Goal: Task Accomplishment & Management: Complete application form

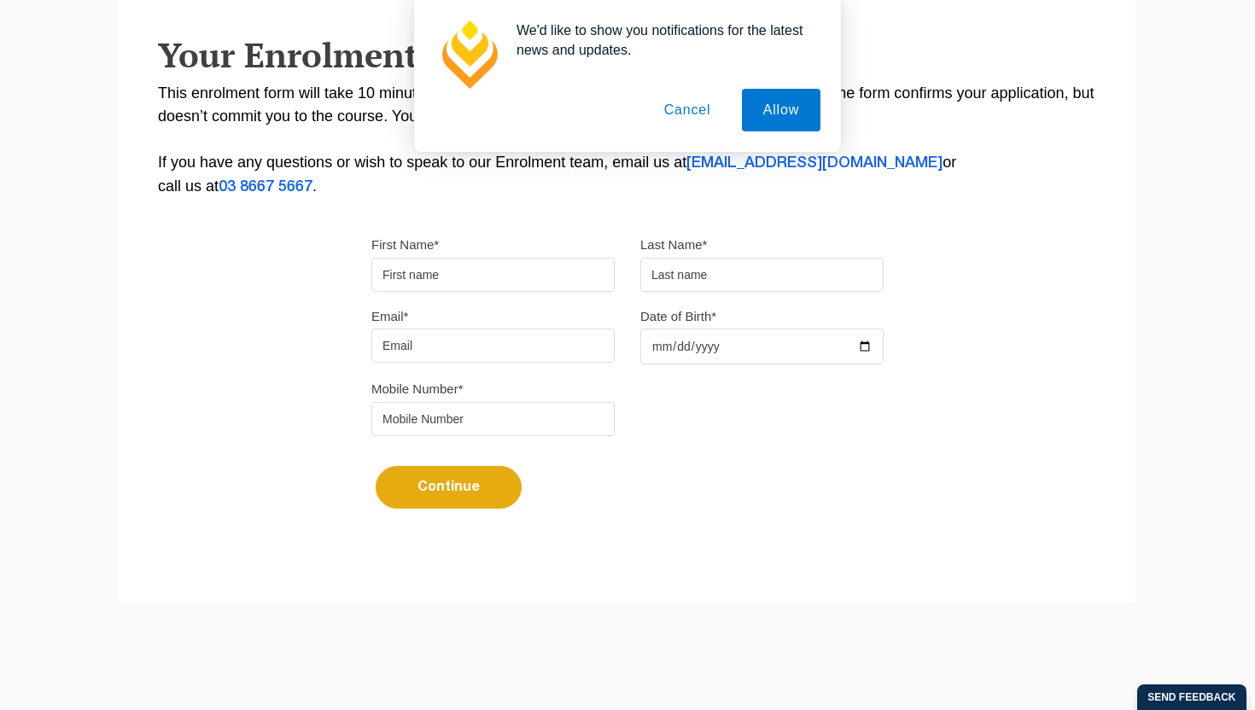
scroll to position [341, 0]
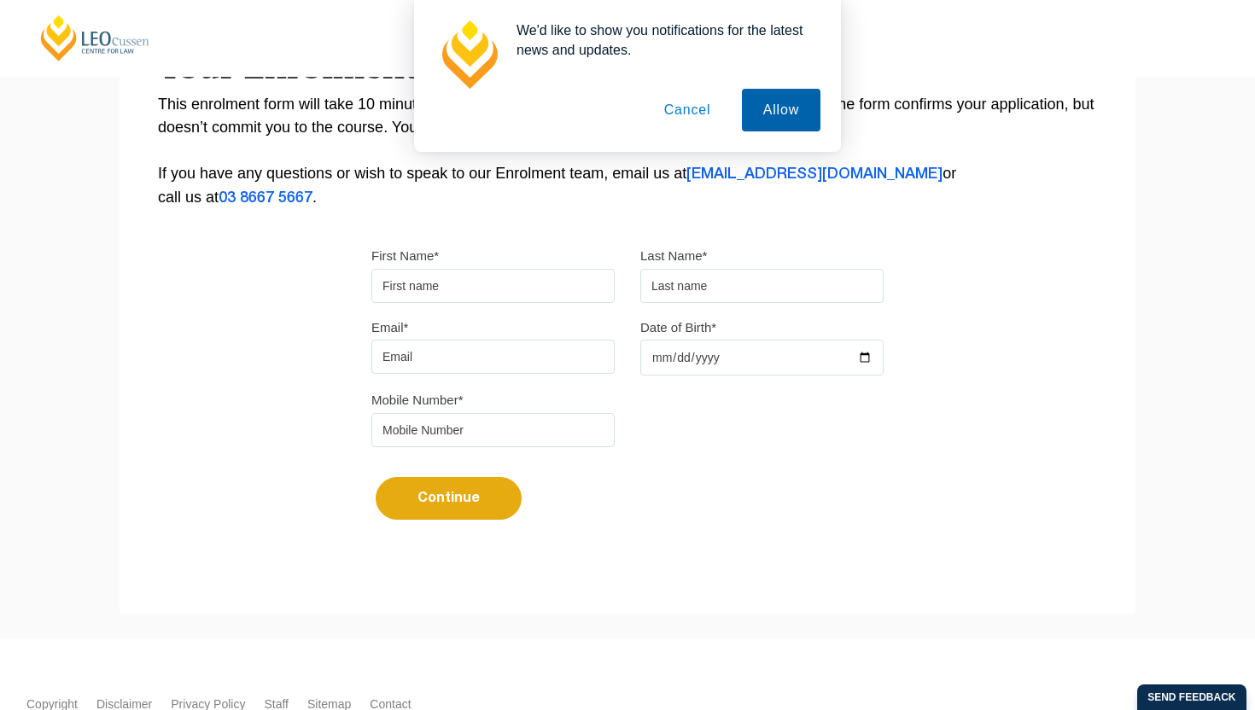
click at [750, 114] on button "Allow" at bounding box center [781, 110] width 79 height 43
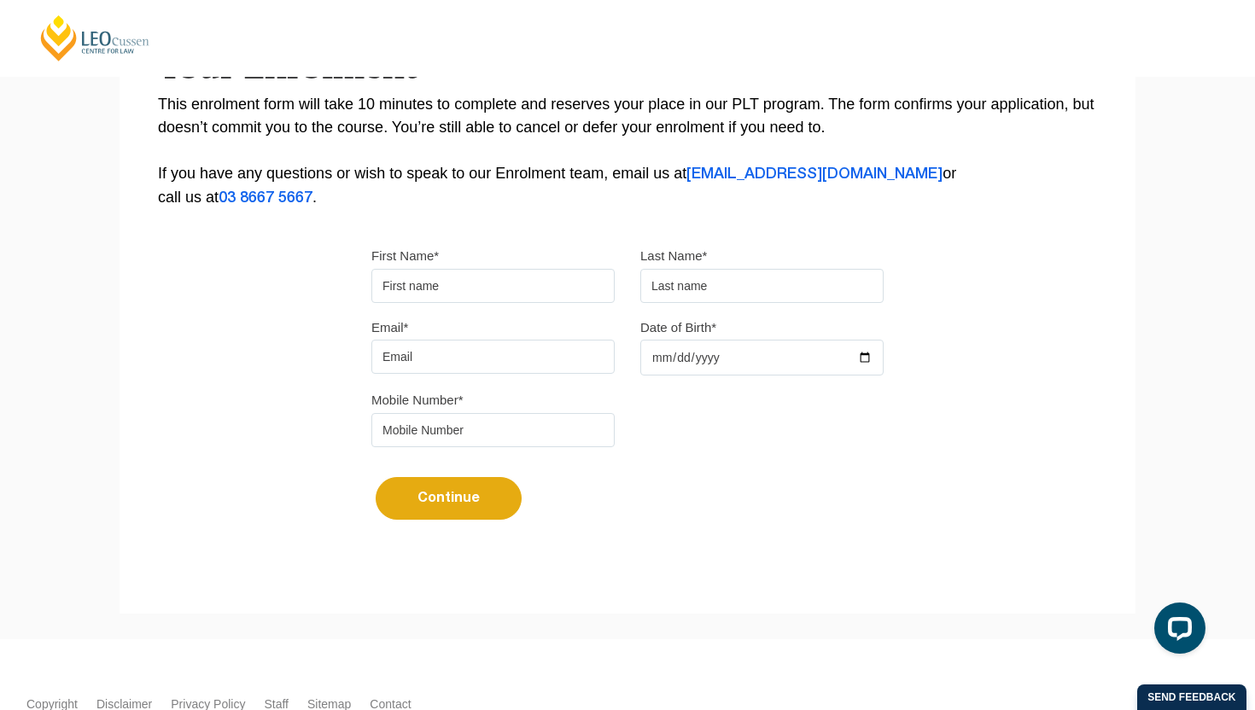
scroll to position [0, 0]
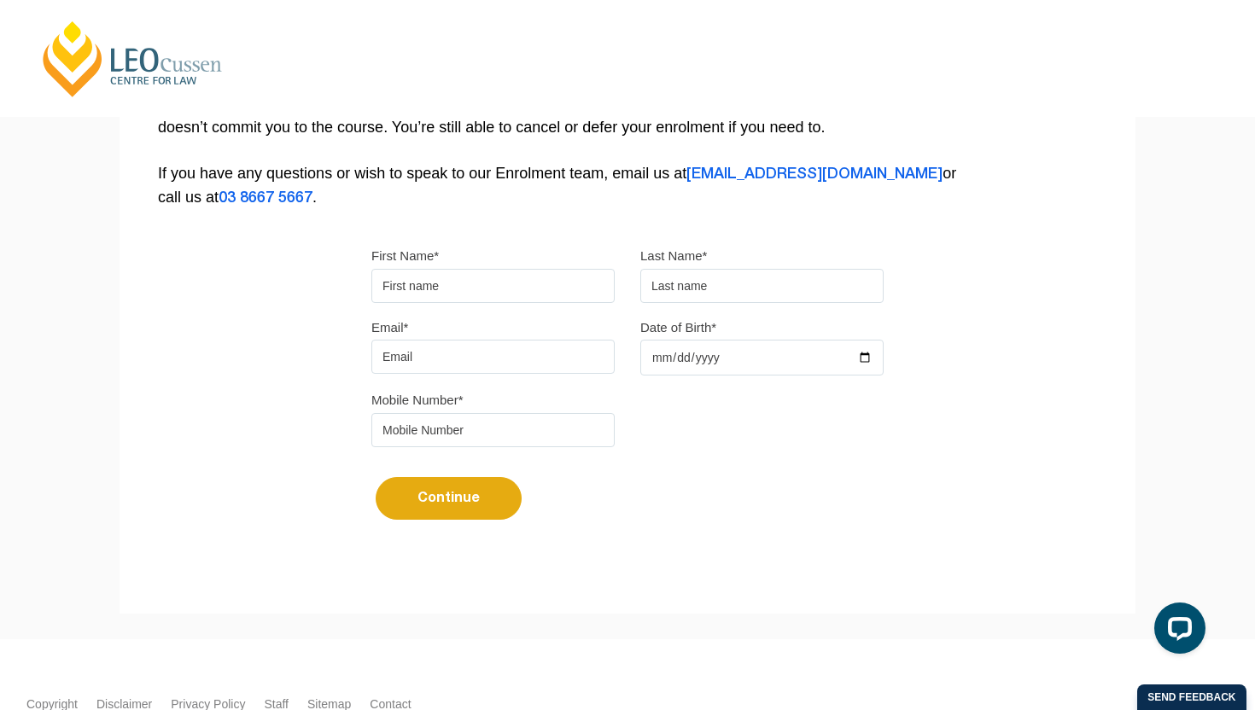
click at [430, 291] on input "First Name*" at bounding box center [492, 286] width 243 height 34
type input "Mohit"
type input "Kharbanda"
type input "lcworld7@gmail.com"
type input "0412367020"
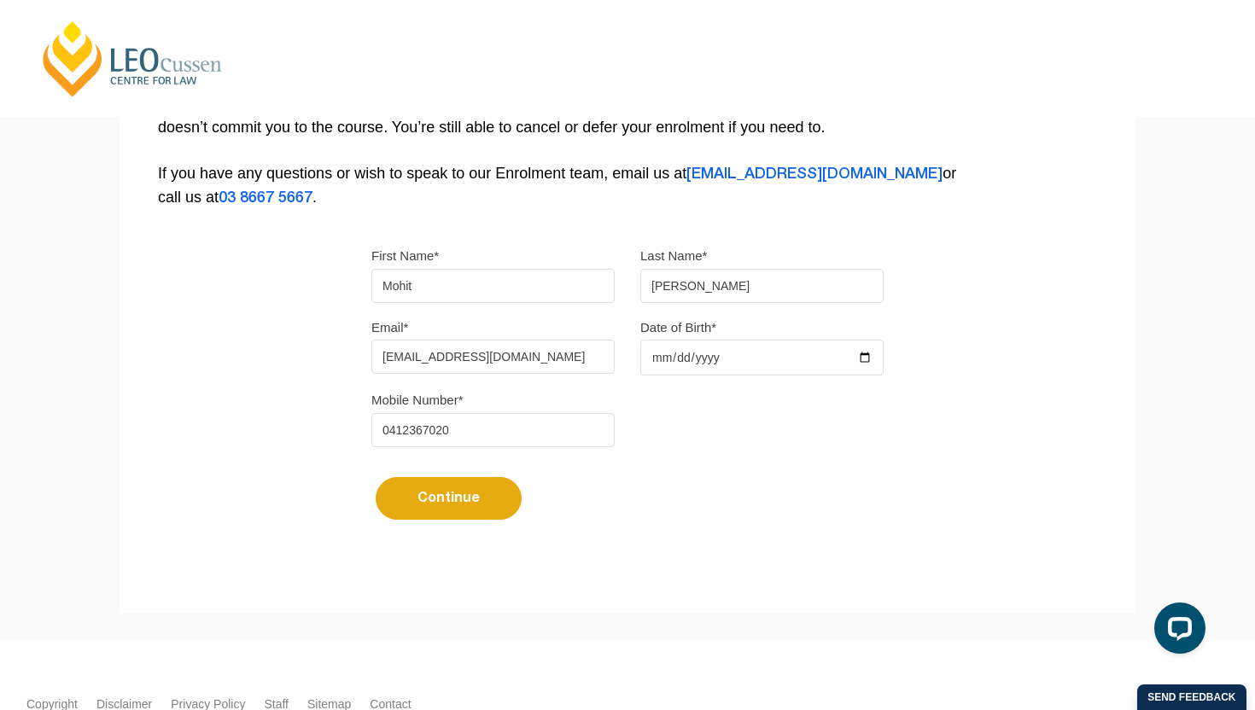
click at [761, 375] on input "Date of Birth*" at bounding box center [761, 358] width 243 height 36
type input "1987-04-20"
click at [632, 478] on div "Continue It looks like you’ve previously started an application. You can pick u…" at bounding box center [627, 492] width 512 height 64
click at [479, 512] on button "Continue" at bounding box center [449, 498] width 146 height 43
select select
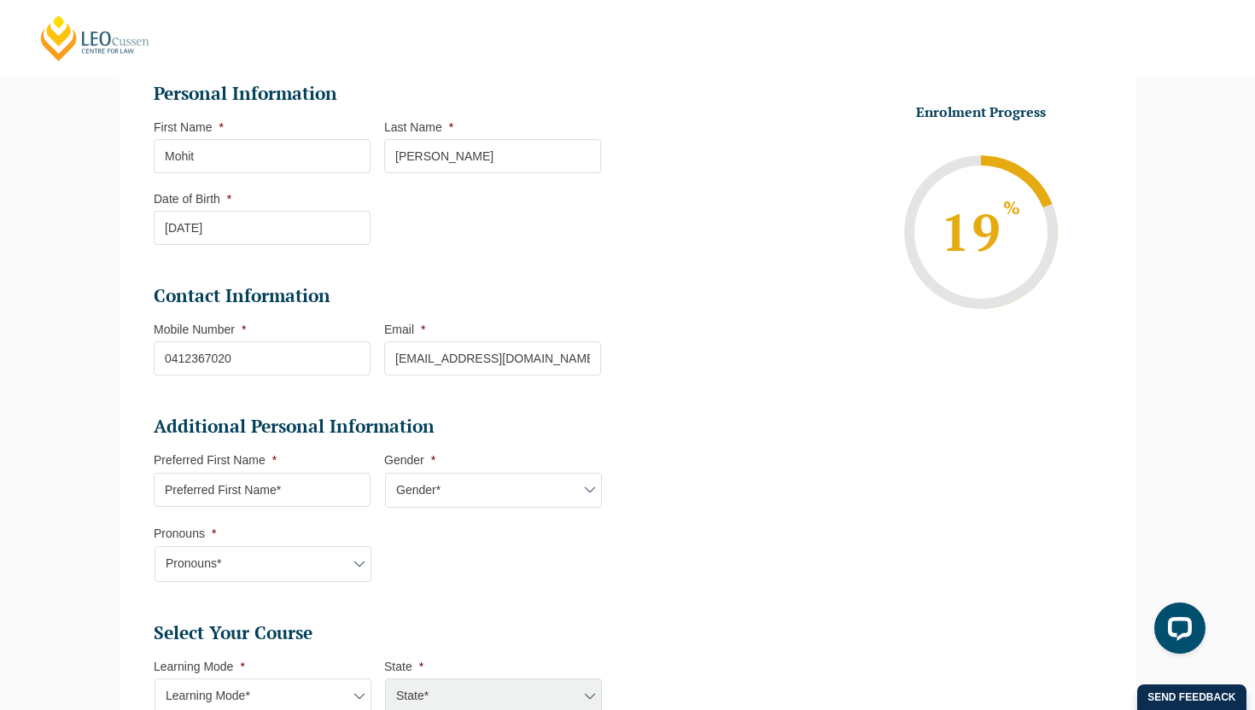
scroll to position [260, 0]
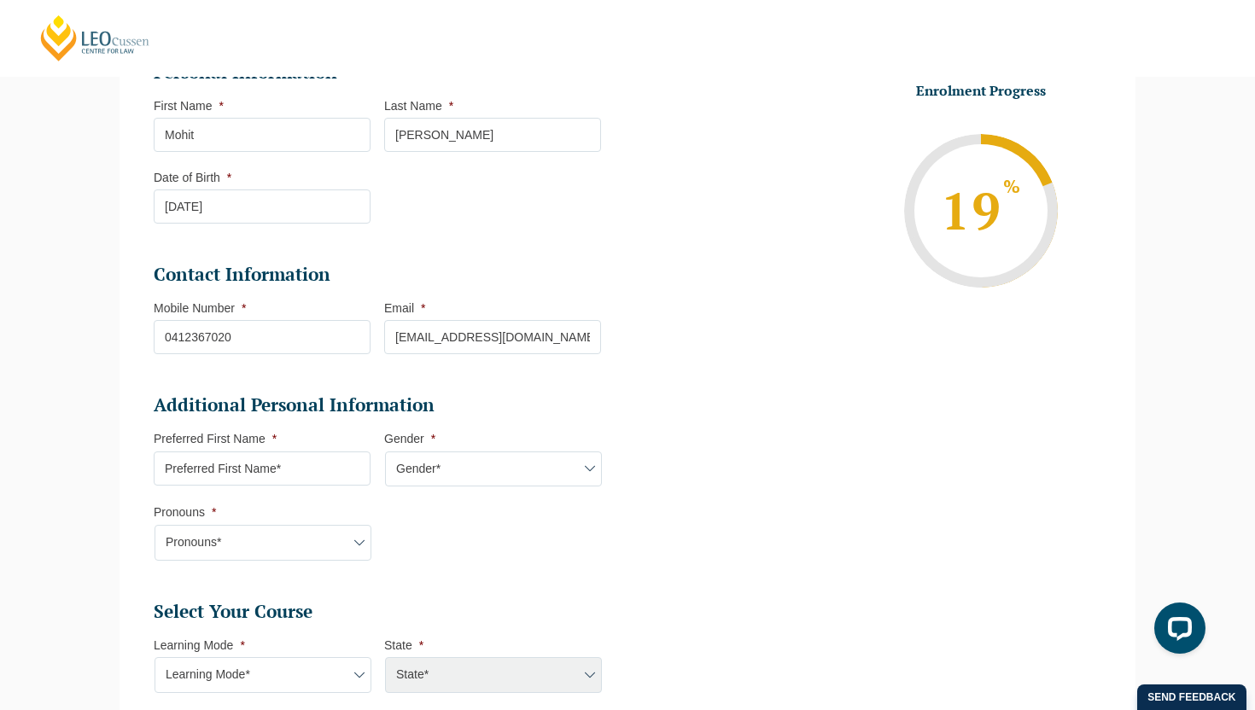
click at [301, 473] on input "Preferred First Name *" at bounding box center [262, 469] width 217 height 34
type input "Mohit"
select select "VIC"
select select
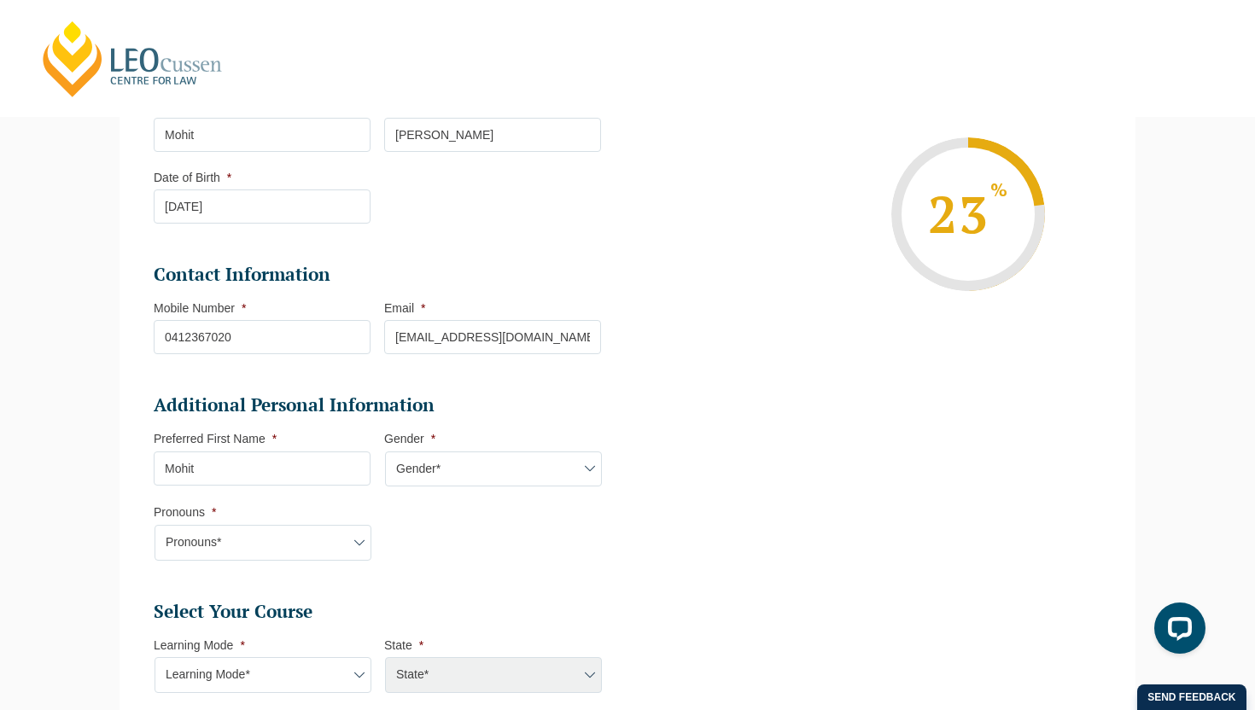
click at [446, 474] on select "Gender* Male Female Nonbinary Intersex Prefer not to disclose Other" at bounding box center [493, 470] width 217 height 36
select select "Male"
click at [385, 453] on select "Gender* Male Female Nonbinary Intersex Prefer not to disclose Other" at bounding box center [493, 470] width 217 height 36
click at [300, 548] on select "Pronouns* She/Her/Hers He/Him/His They/Them/Theirs Other Prefer not to disclose" at bounding box center [263, 543] width 217 height 36
select select "He/Him/His"
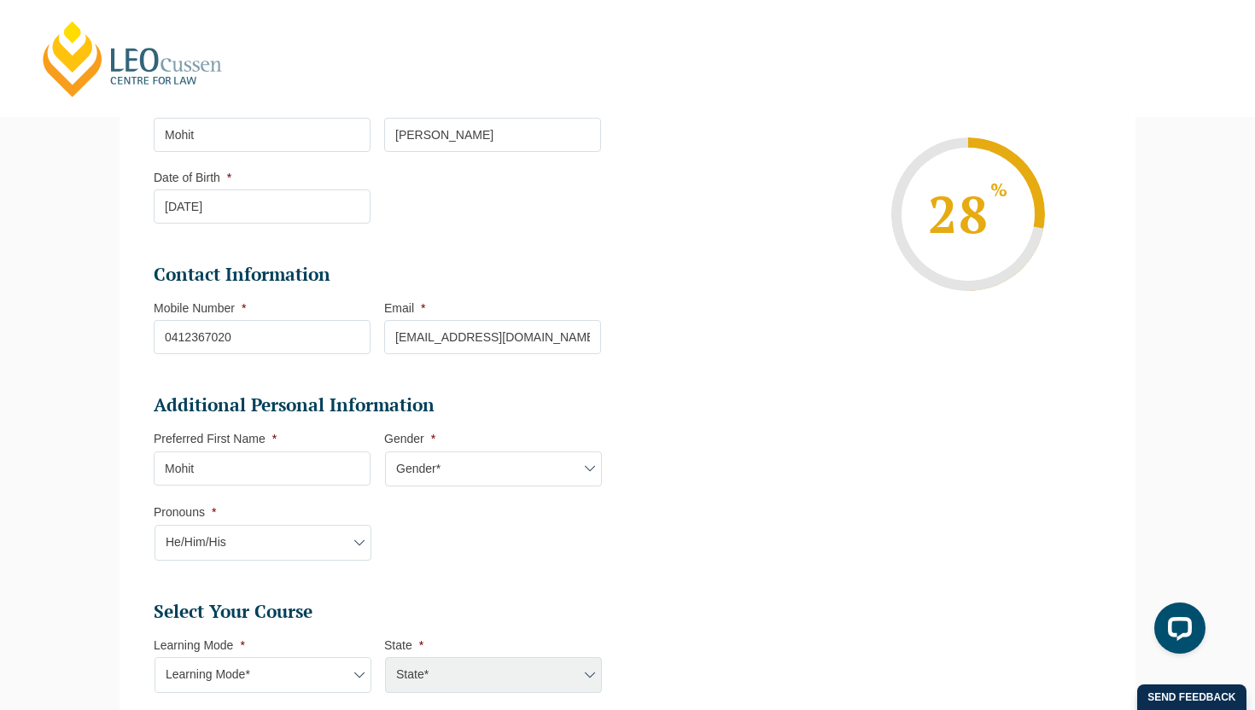
click at [155, 527] on select "Pronouns* She/Her/Hers He/Him/His They/Them/Theirs Other Prefer not to disclose" at bounding box center [263, 543] width 217 height 36
click at [405, 540] on li "Additional Personal Information Preferred First Name * Mohit Gender * Gender* M…" at bounding box center [384, 486] width 461 height 184
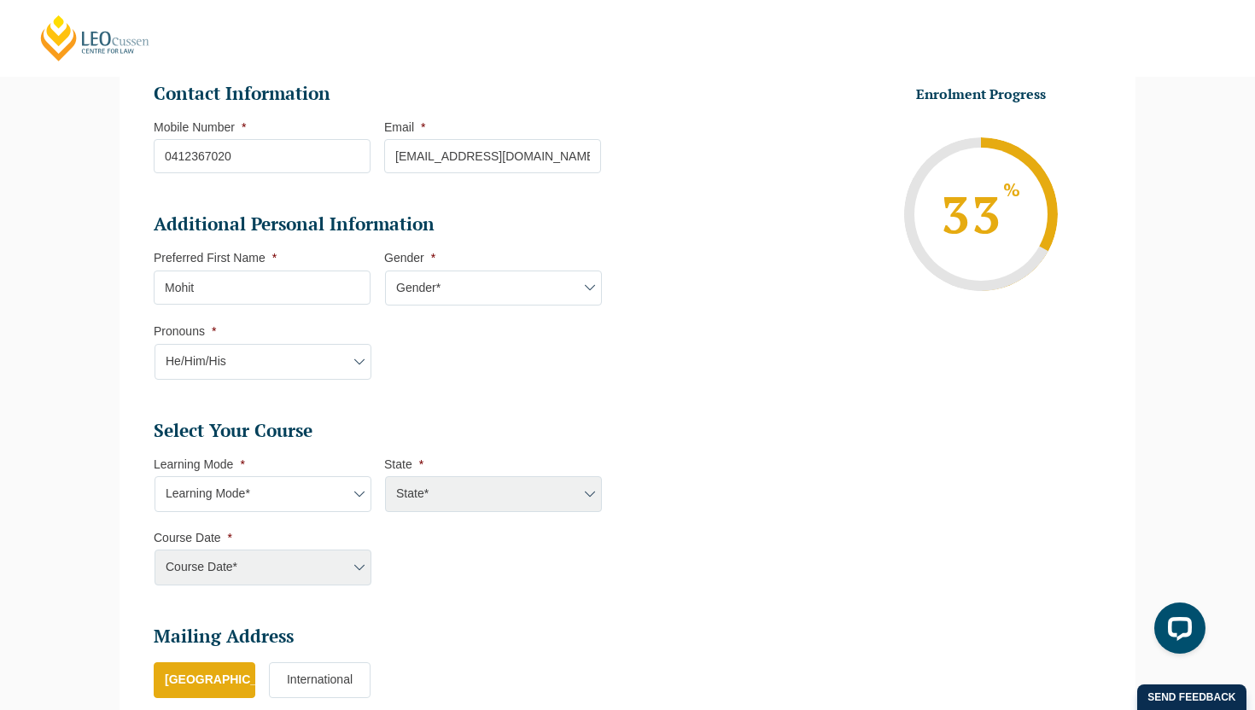
scroll to position [463, 0]
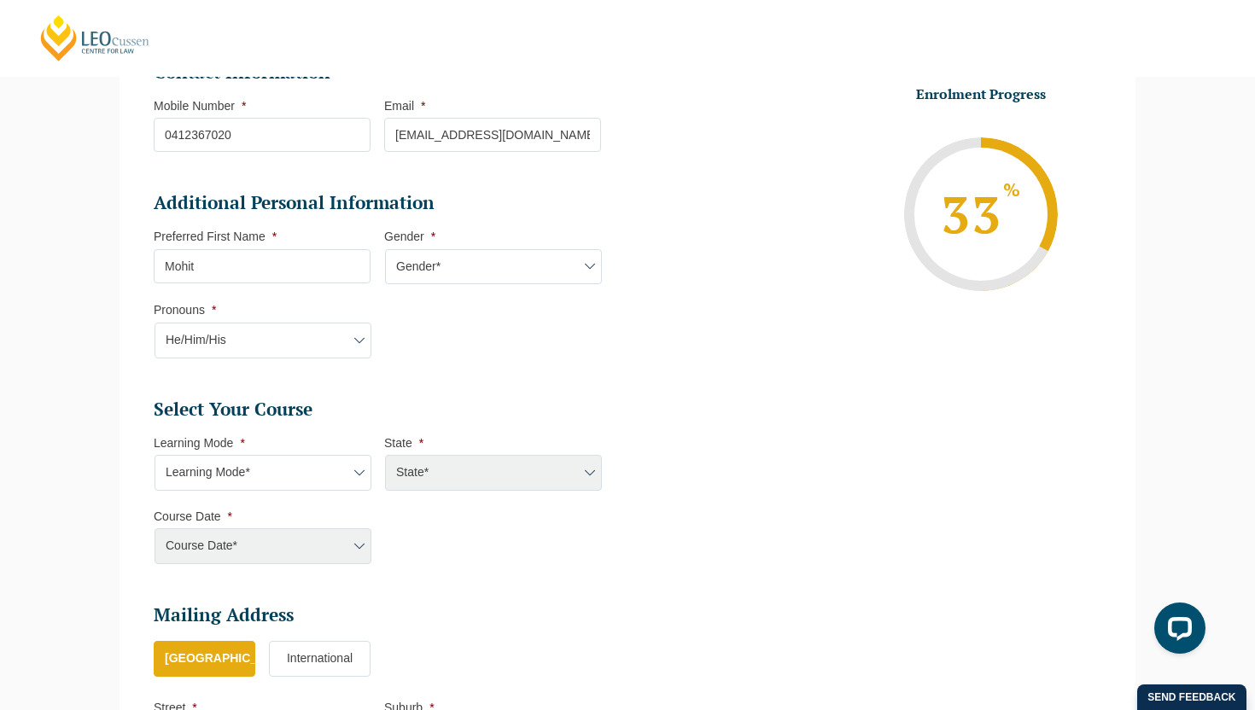
click at [348, 479] on select "Learning Mode* Online Full Time Learning Online Part Time Learning Blended Full…" at bounding box center [263, 473] width 217 height 36
select select "Online Full Time Learning"
click at [155, 457] on select "Learning Mode* Online Full Time Learning Online Part Time Learning Blended Full…" at bounding box center [263, 473] width 217 height 36
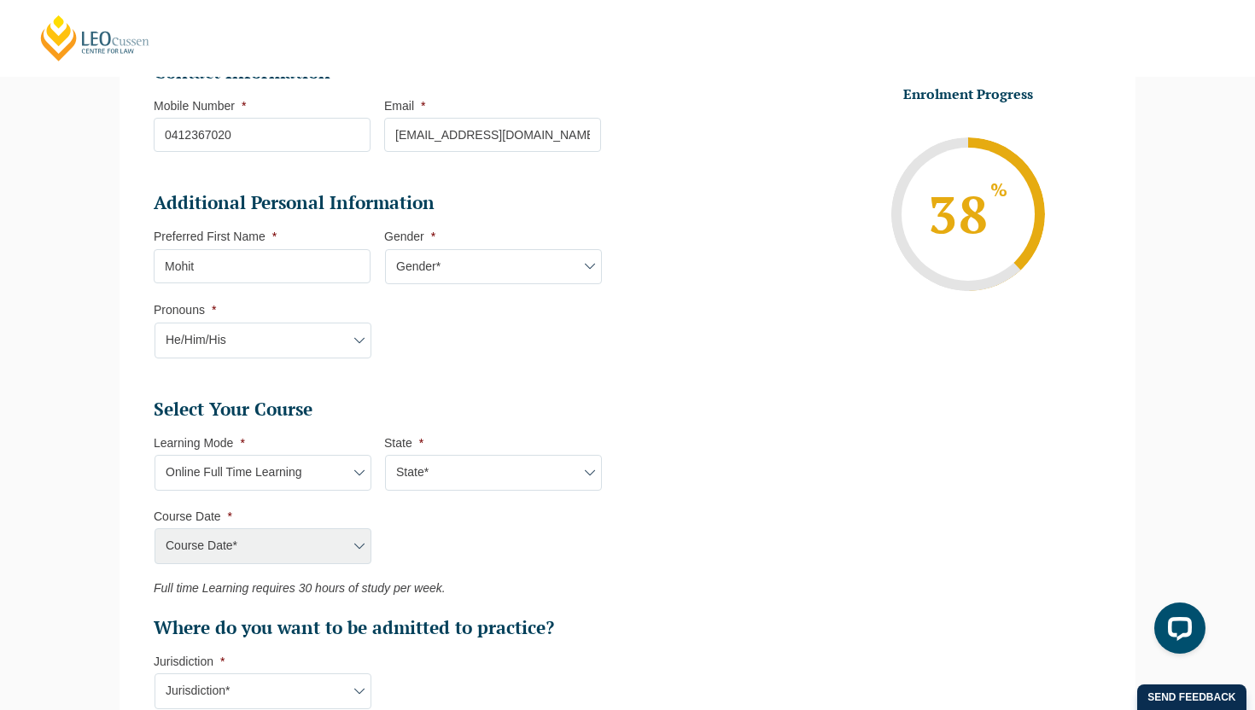
click at [467, 482] on select "State* National (ACT/NSW, VIC, QLD, SA, WA)" at bounding box center [493, 473] width 217 height 36
select select "National (ACT/NSW, VIC, QLD, SA, WA)"
click at [385, 457] on select "State* National (ACT/NSW, VIC, QLD, SA, WA)" at bounding box center [493, 473] width 217 height 36
click at [353, 530] on select "Course Date* December 2025 (08-Dec-2025 to 16-May-2026) January 2026 (27-Jan-20…" at bounding box center [263, 546] width 217 height 36
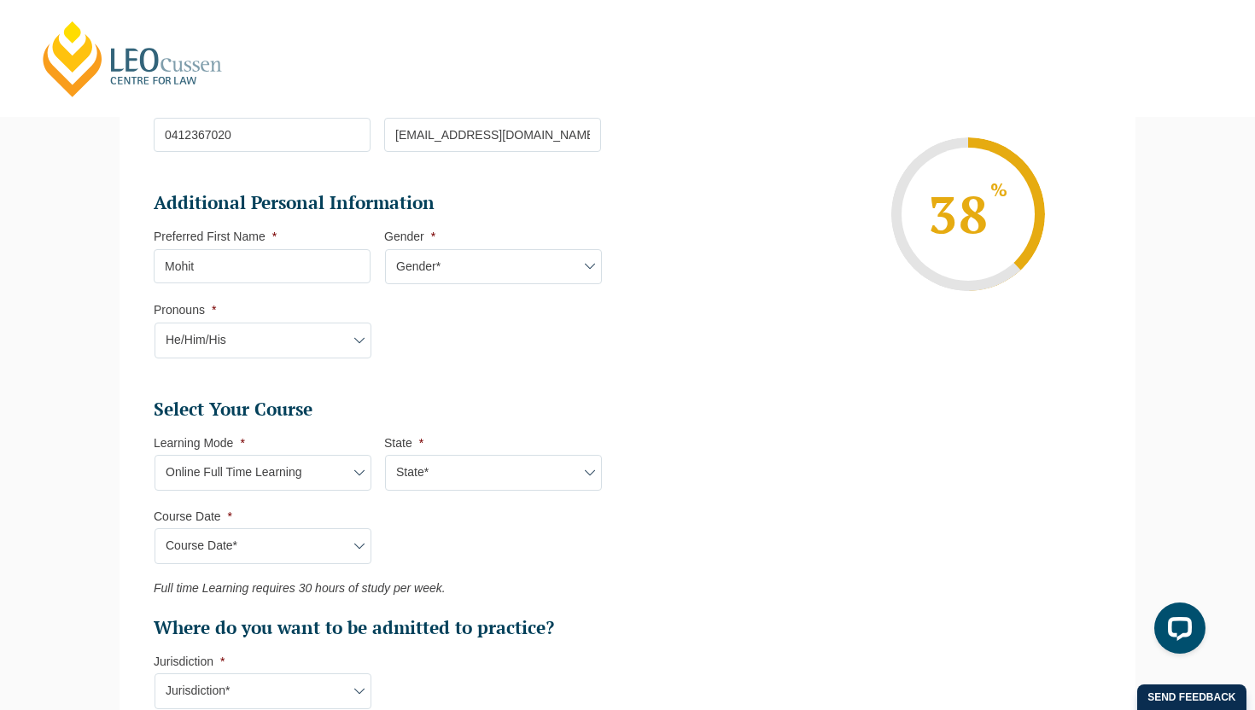
click at [338, 552] on select "Course Date* December 2025 (08-Dec-2025 to 16-May-2026) January 2026 (27-Jan-20…" at bounding box center [263, 546] width 217 height 36
select select "August 2026 (03-Aug-2026 to 18-Dec-2026)"
click at [155, 530] on select "Course Date* December 2025 (08-Dec-2025 to 16-May-2026) January 2026 (27-Jan-20…" at bounding box center [263, 546] width 217 height 36
type input "Intake 08 August 2026 FT"
type input "Practical Legal Training (NAT)"
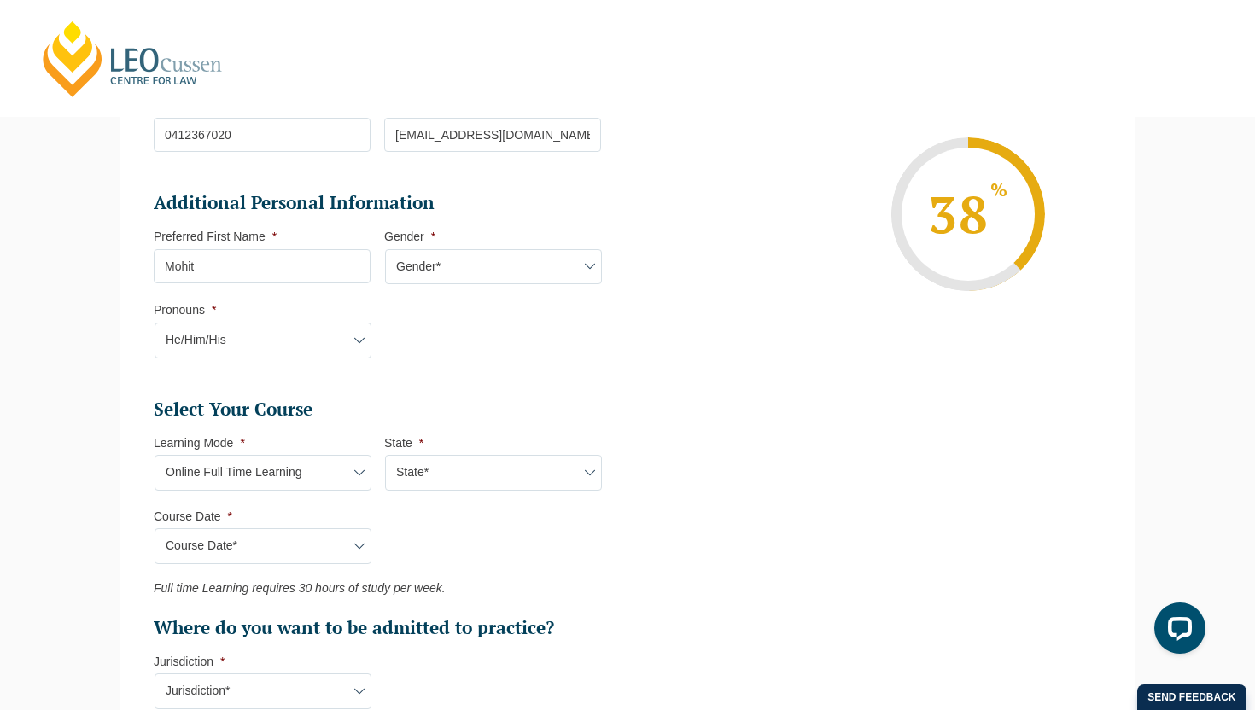
select select "NAT PLT (AUG) 2026 Full Time Online"
click at [435, 543] on ul "Select Your Course This field is hidden when viewing the form Only for Flinder …" at bounding box center [384, 519] width 461 height 242
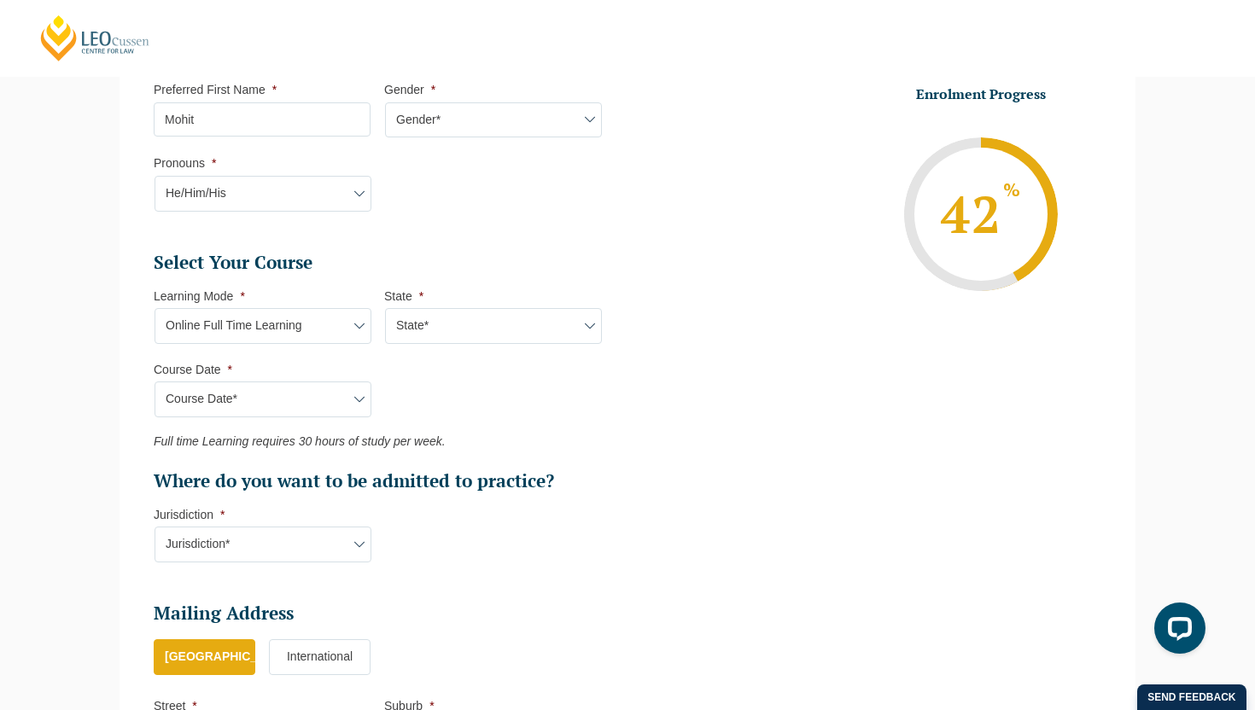
scroll to position [622, 0]
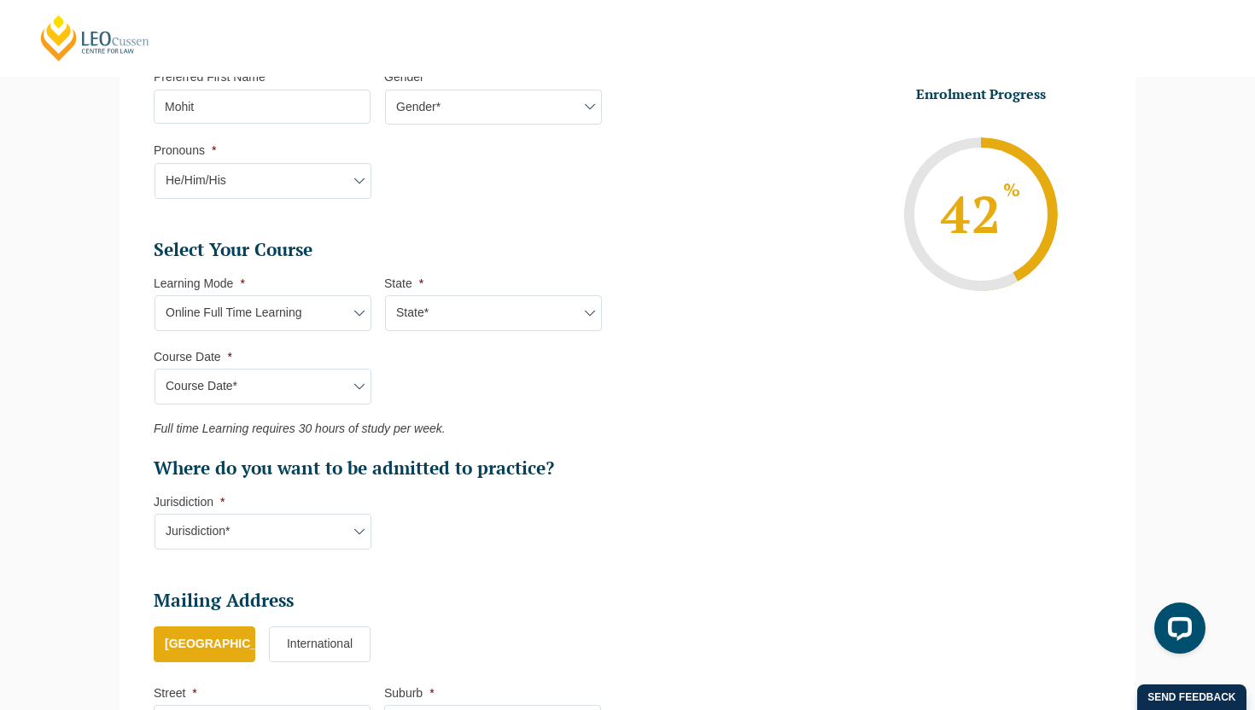
click at [353, 542] on select "Jurisdiction* VIC ACT/NSW SA WA QLD" at bounding box center [263, 532] width 217 height 36
select select "VIC"
click at [155, 516] on select "Jurisdiction* VIC ACT/NSW SA WA QLD" at bounding box center [263, 532] width 217 height 36
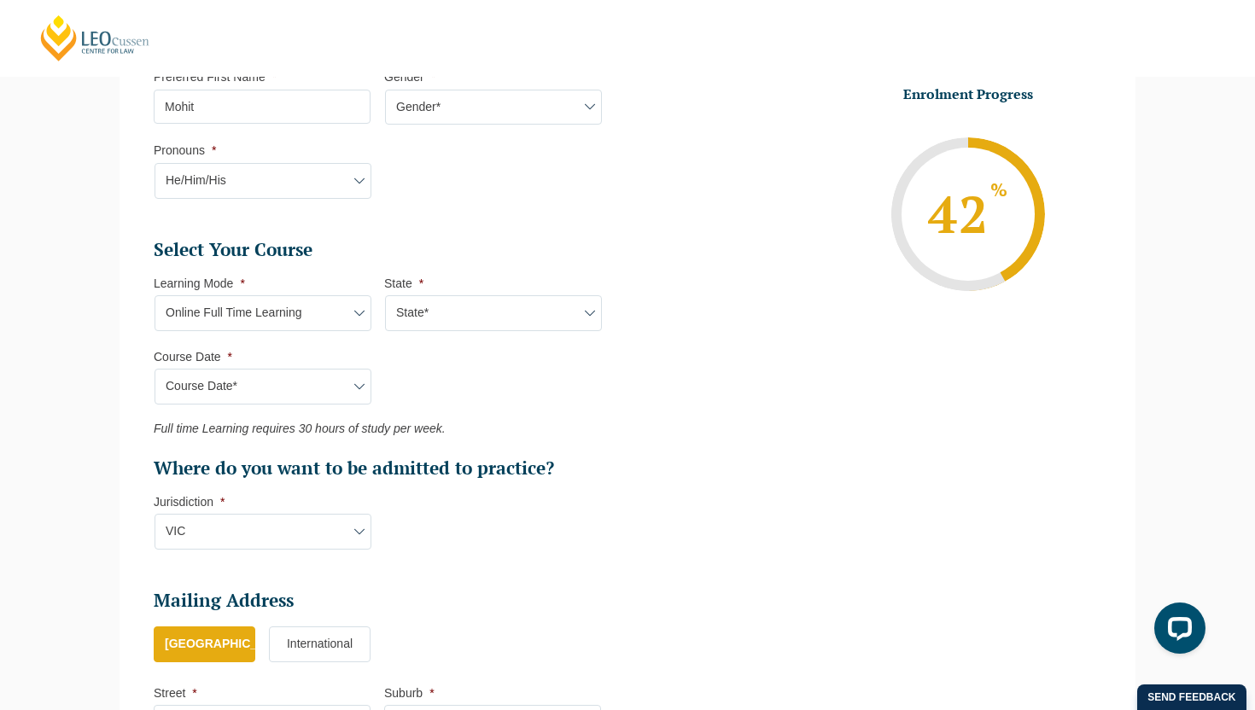
click at [429, 540] on li "Select Your Course This field is hidden when viewing the form Only for Flinder …" at bounding box center [384, 403] width 461 height 330
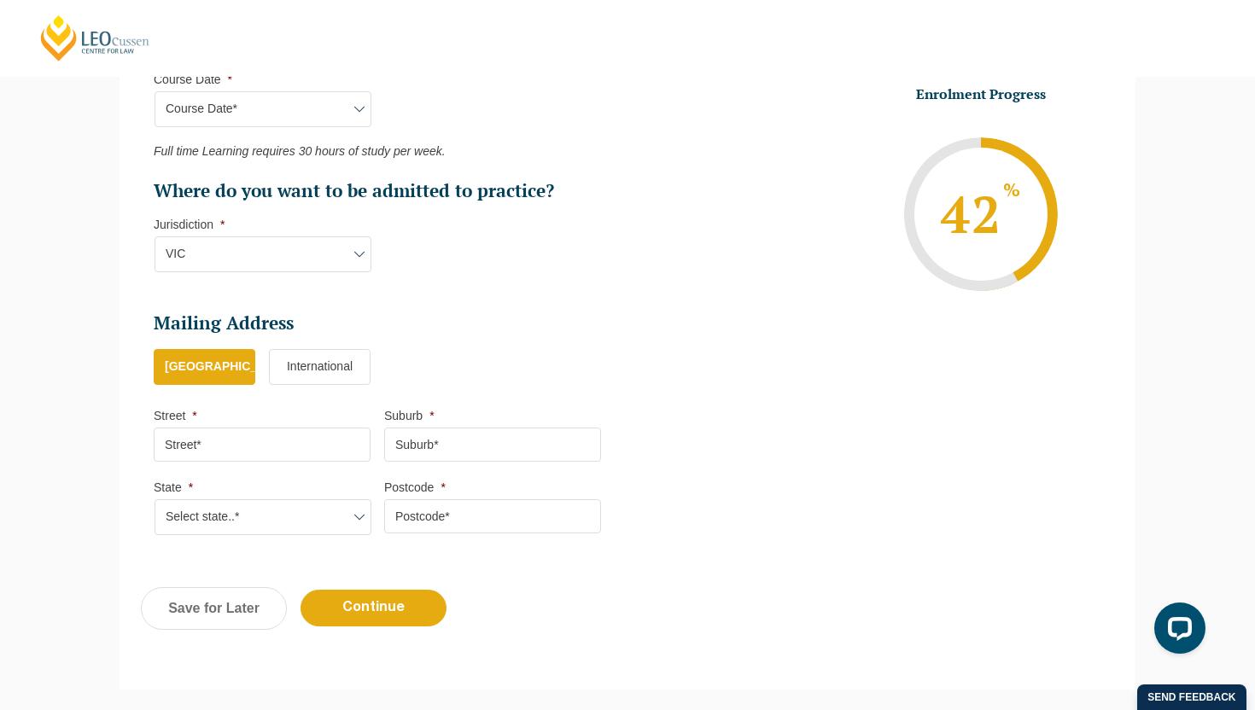
scroll to position [906, 0]
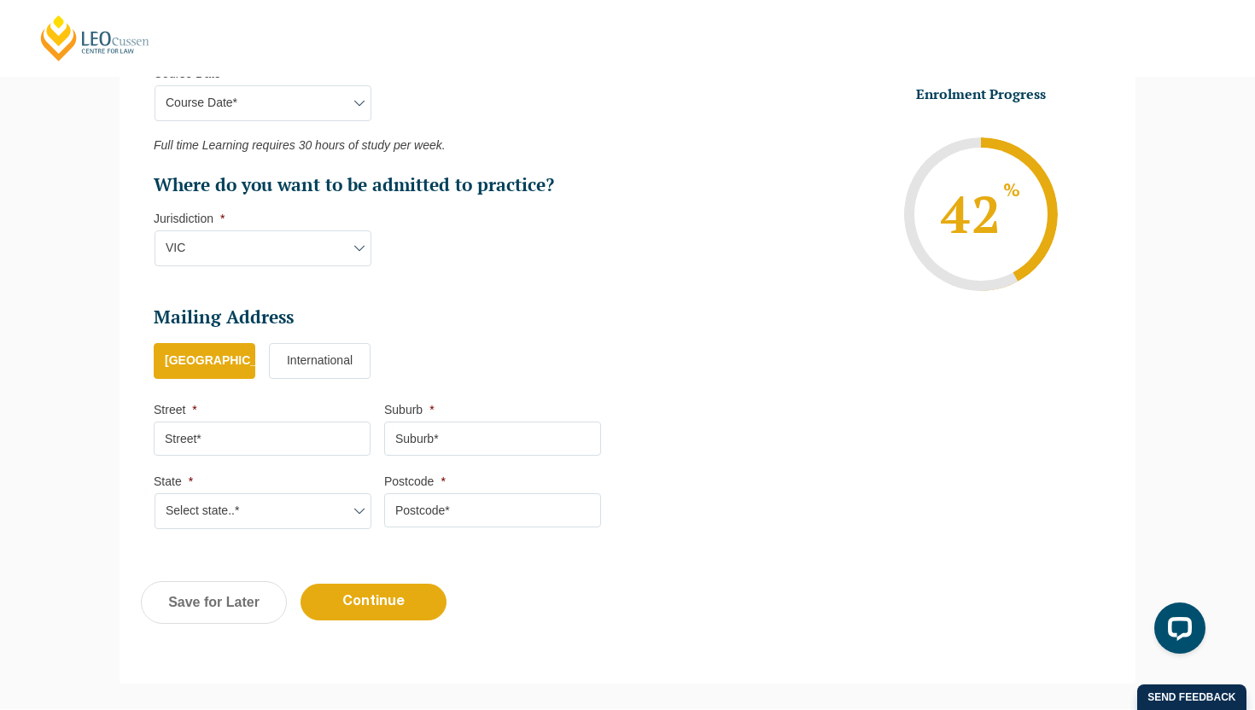
click at [263, 444] on input "Street *" at bounding box center [262, 439] width 217 height 34
type input "20 Eildon Avenue"
type input "Manor Lakes"
select select "VIC"
type input "3024"
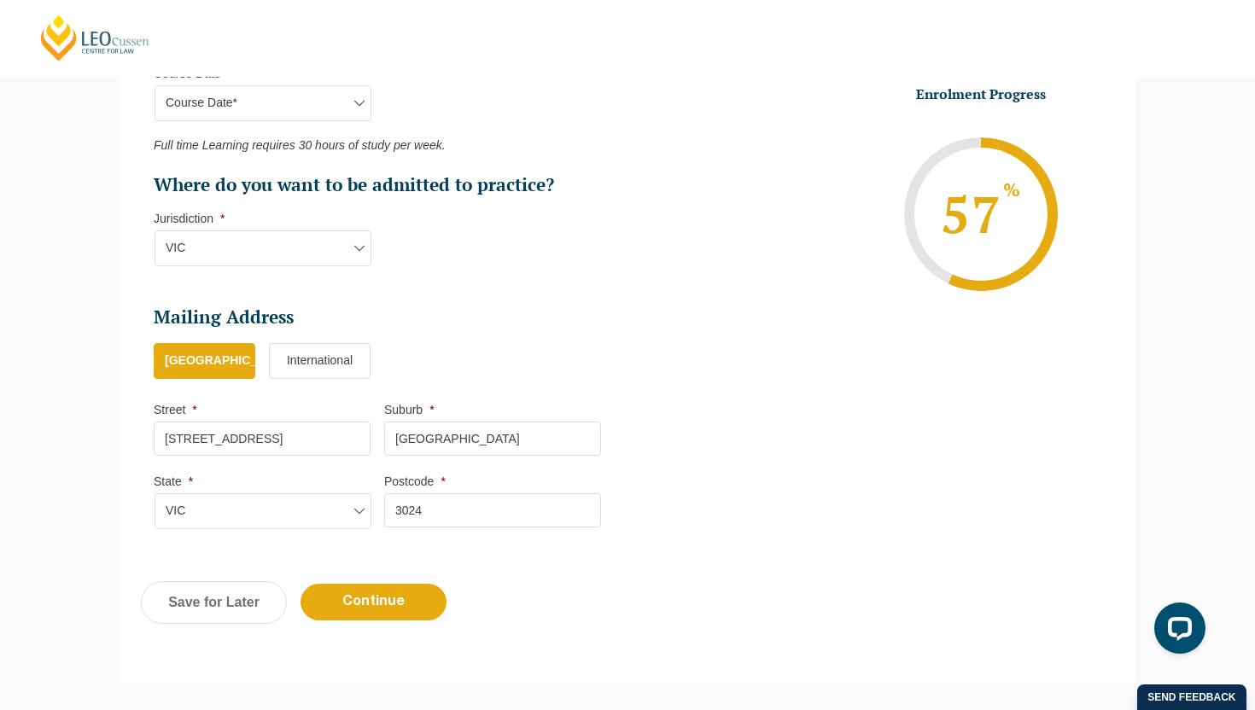
scroll to position [1060, 0]
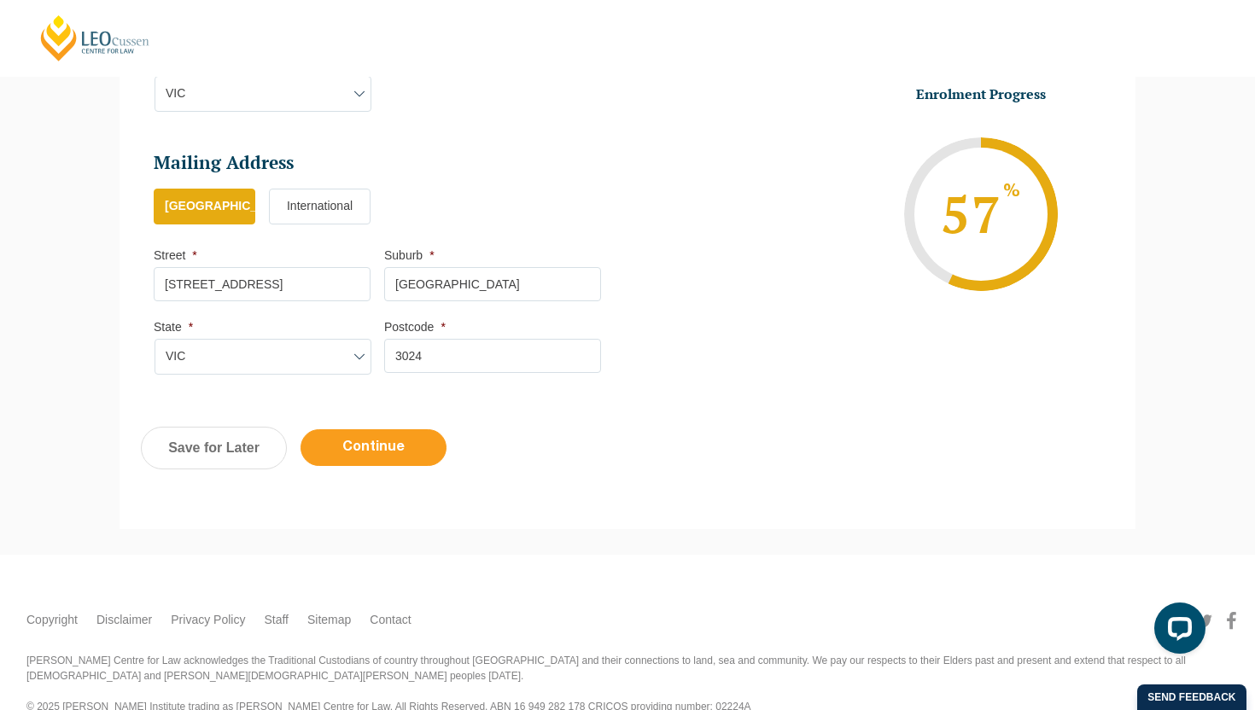
click at [383, 458] on input "Continue" at bounding box center [373, 447] width 146 height 37
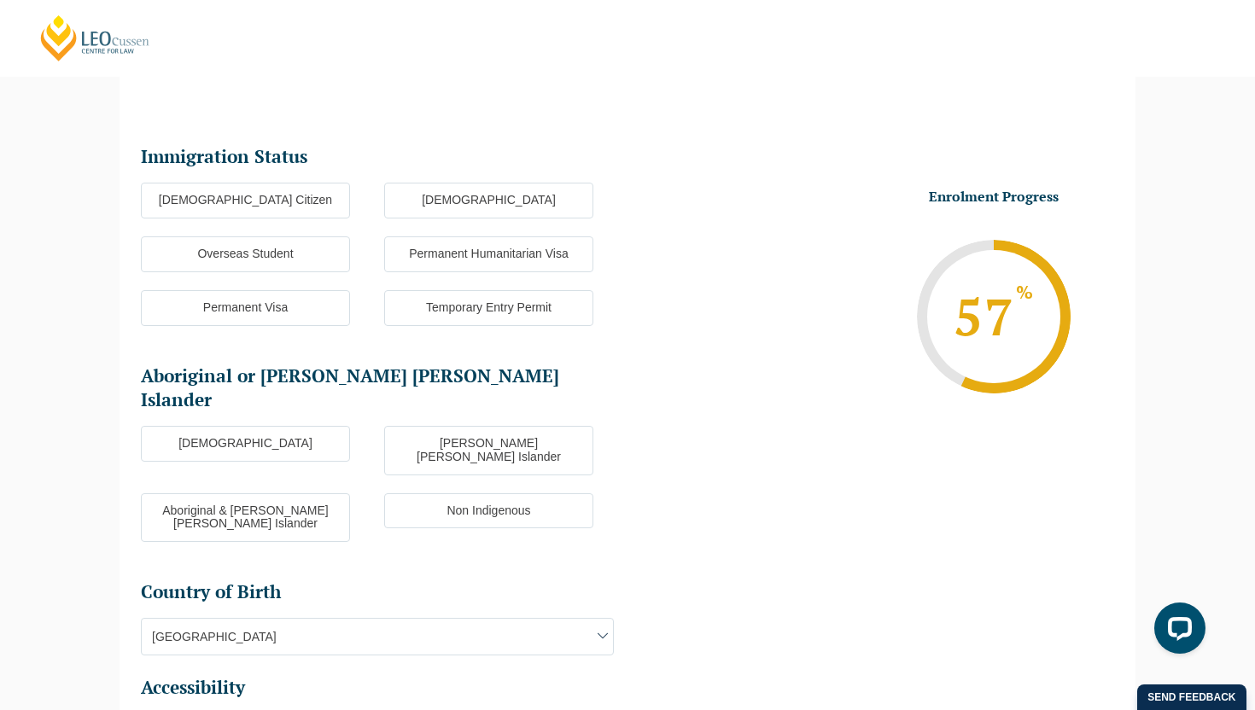
scroll to position [148, 0]
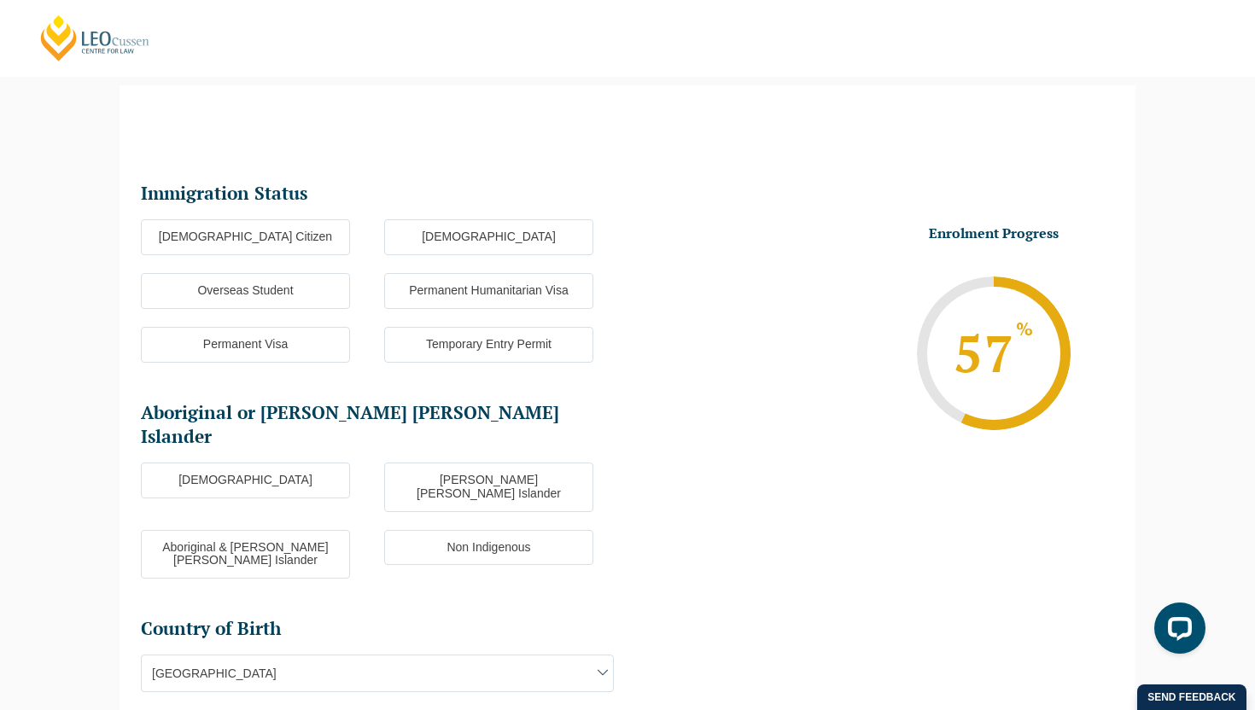
click at [246, 245] on label "Australian Citizen" at bounding box center [245, 237] width 209 height 36
click at [0, 0] on input "Australian Citizen" at bounding box center [0, 0] width 0 height 0
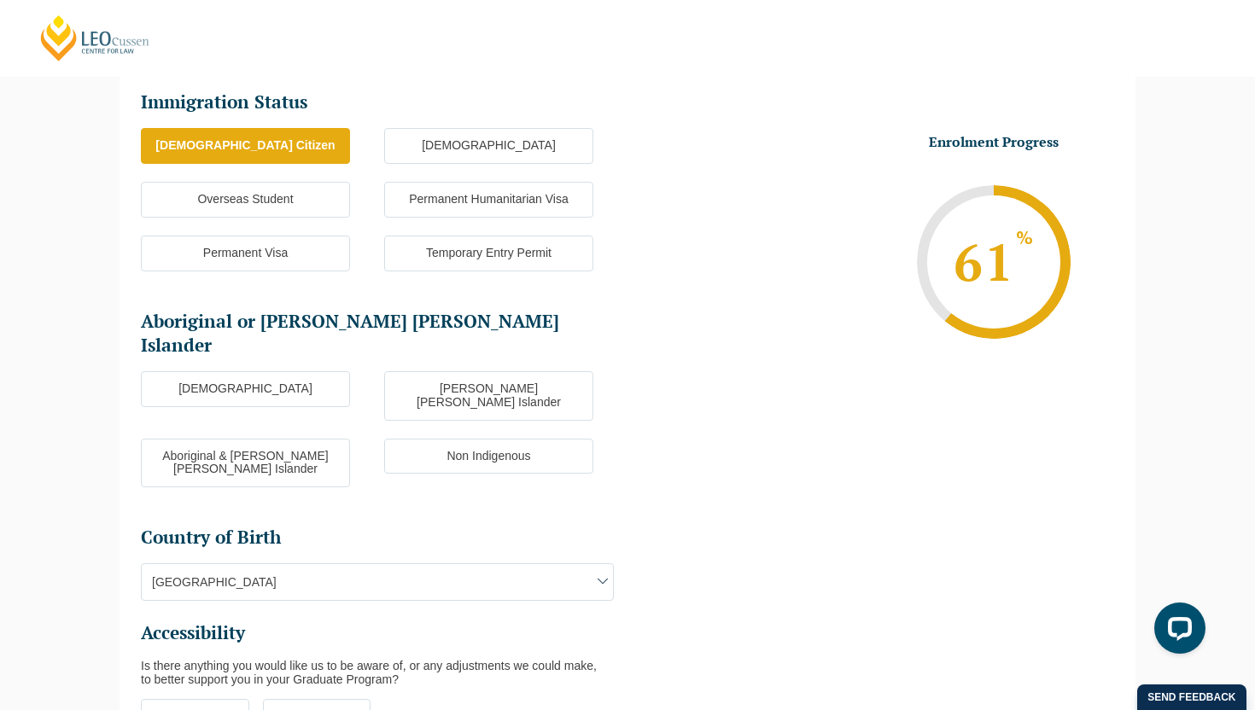
scroll to position [277, 0]
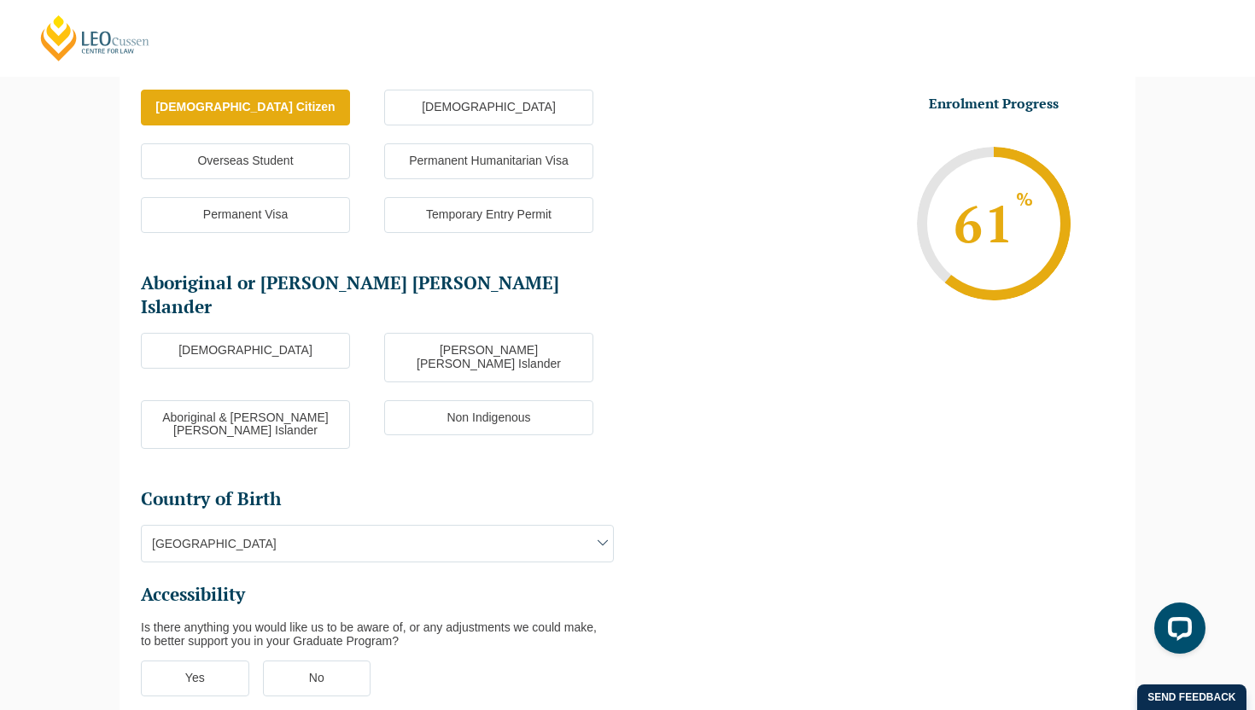
click at [427, 400] on label "Non Indigenous" at bounding box center [488, 418] width 209 height 36
click at [0, 0] on input "Non Indigenous" at bounding box center [0, 0] width 0 height 0
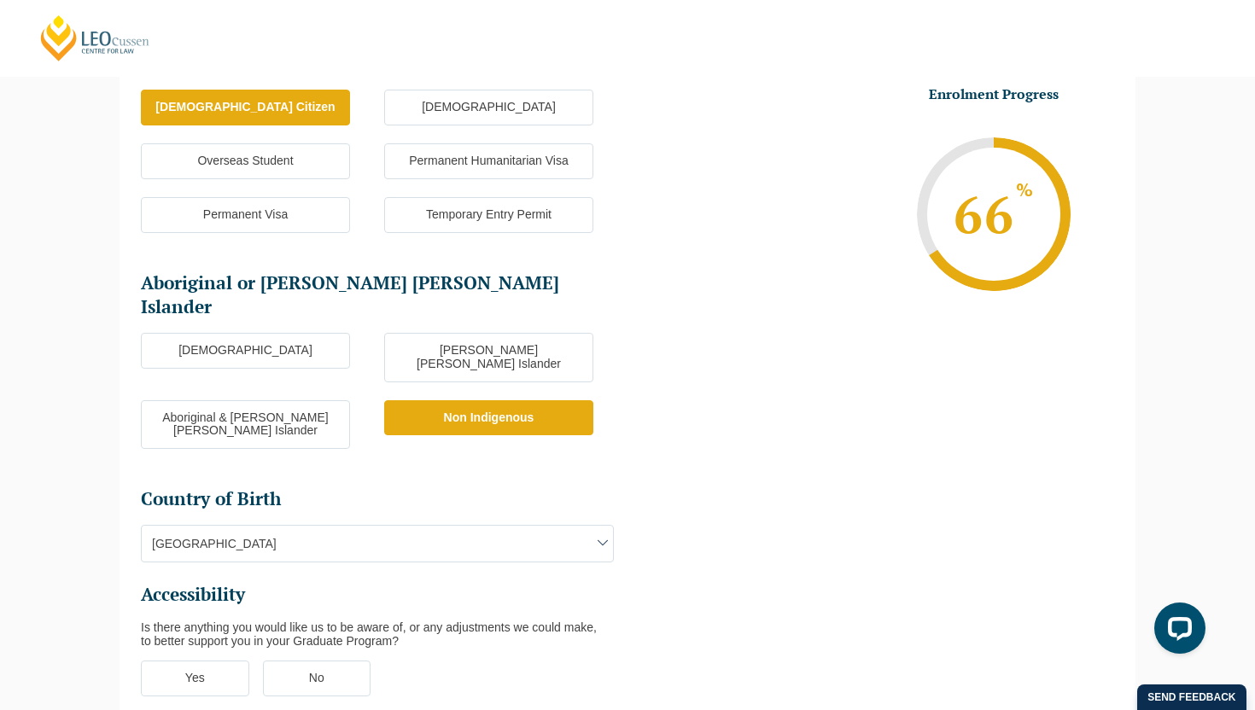
scroll to position [335, 0]
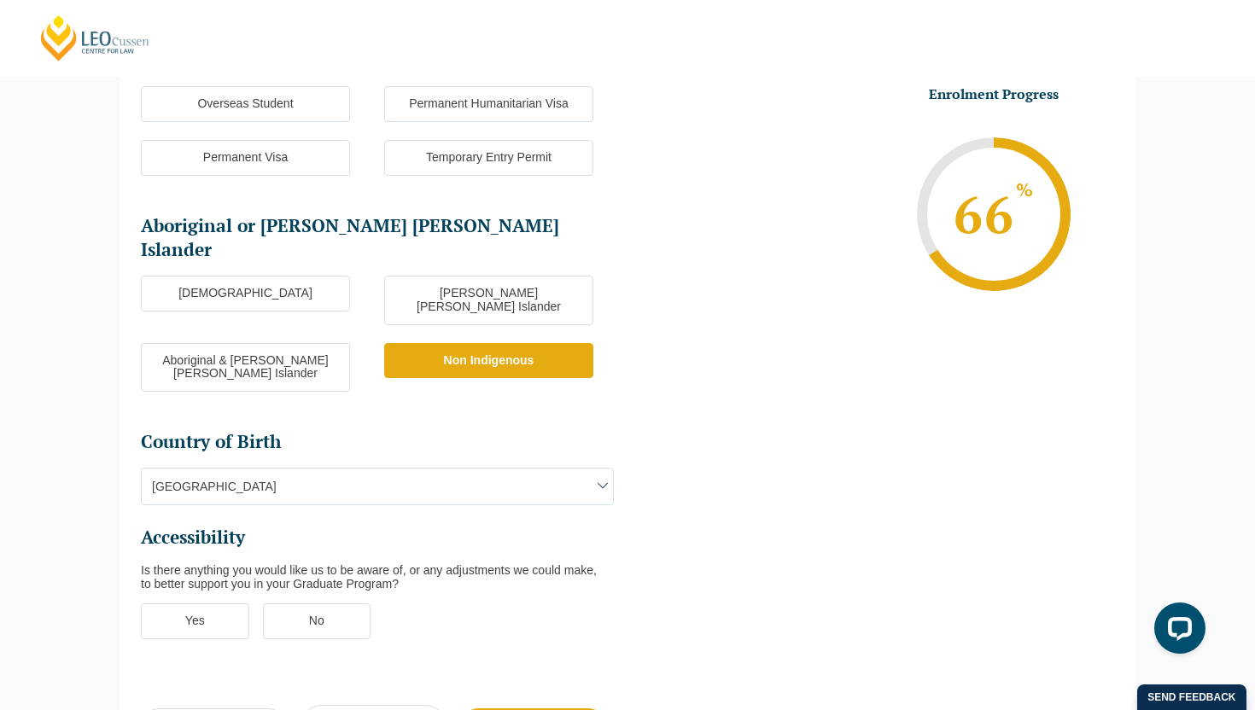
click at [402, 457] on ul "Immigration Status Immigration Status * Australian Citizen New Zealand Citizen …" at bounding box center [384, 326] width 487 height 662
click at [410, 469] on span "Australia" at bounding box center [377, 487] width 471 height 36
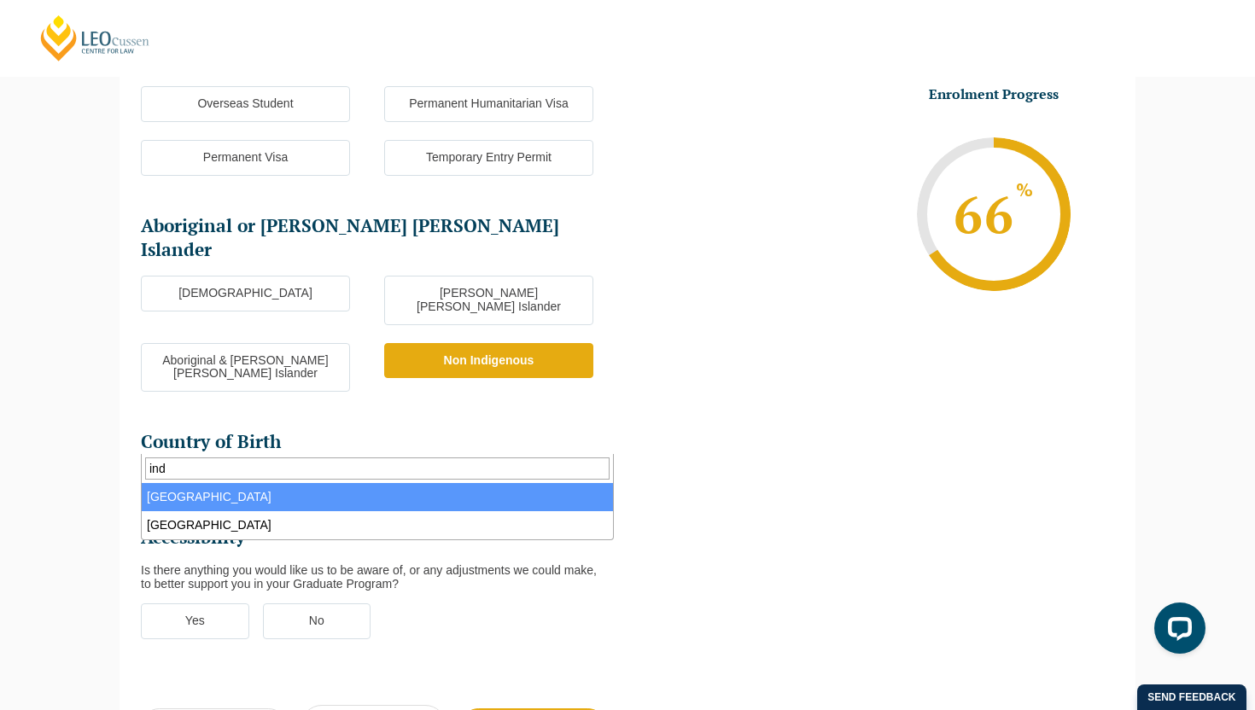
type input "ind"
select select "India 7103"
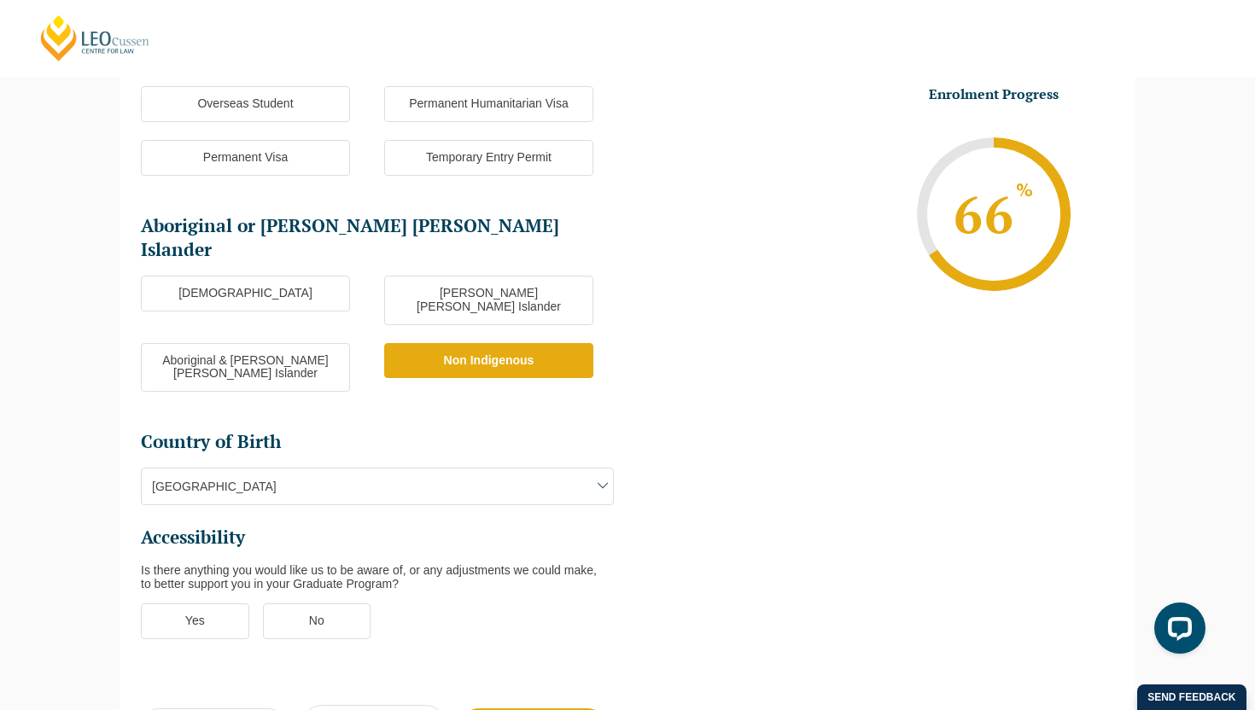
click at [301, 604] on label "No" at bounding box center [317, 622] width 108 height 36
click at [0, 0] on input "No" at bounding box center [0, 0] width 0 height 0
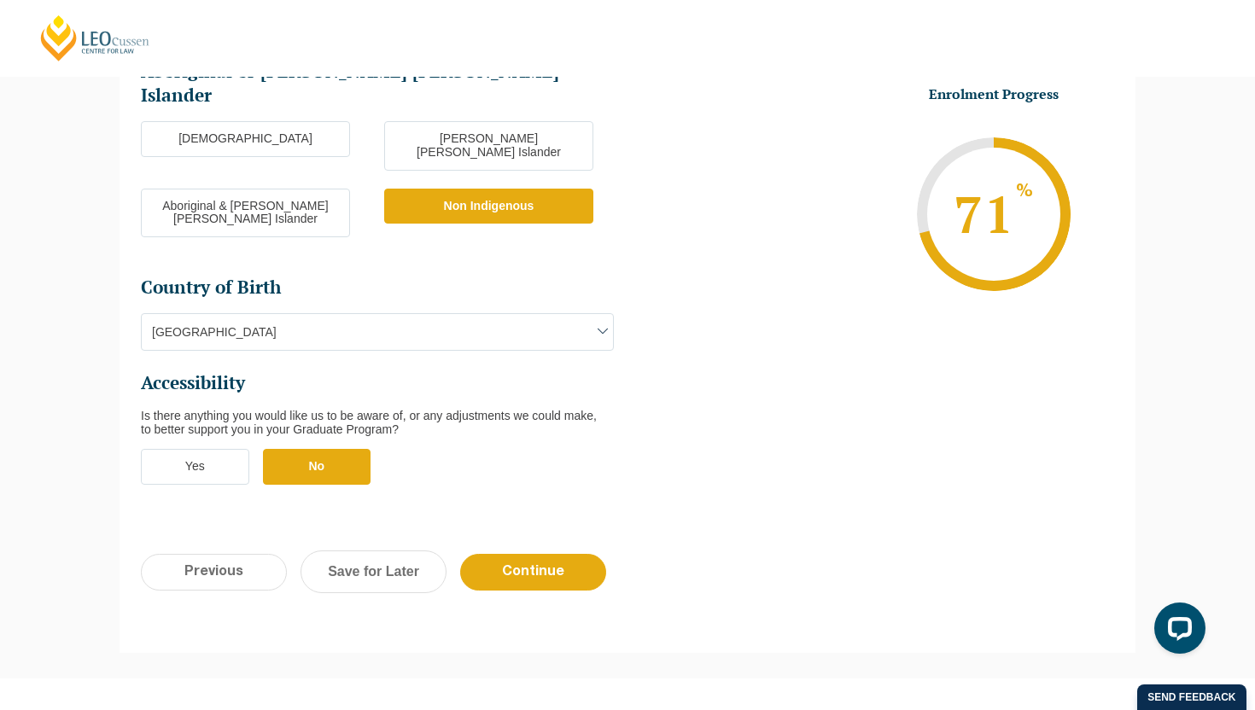
scroll to position [559, 0]
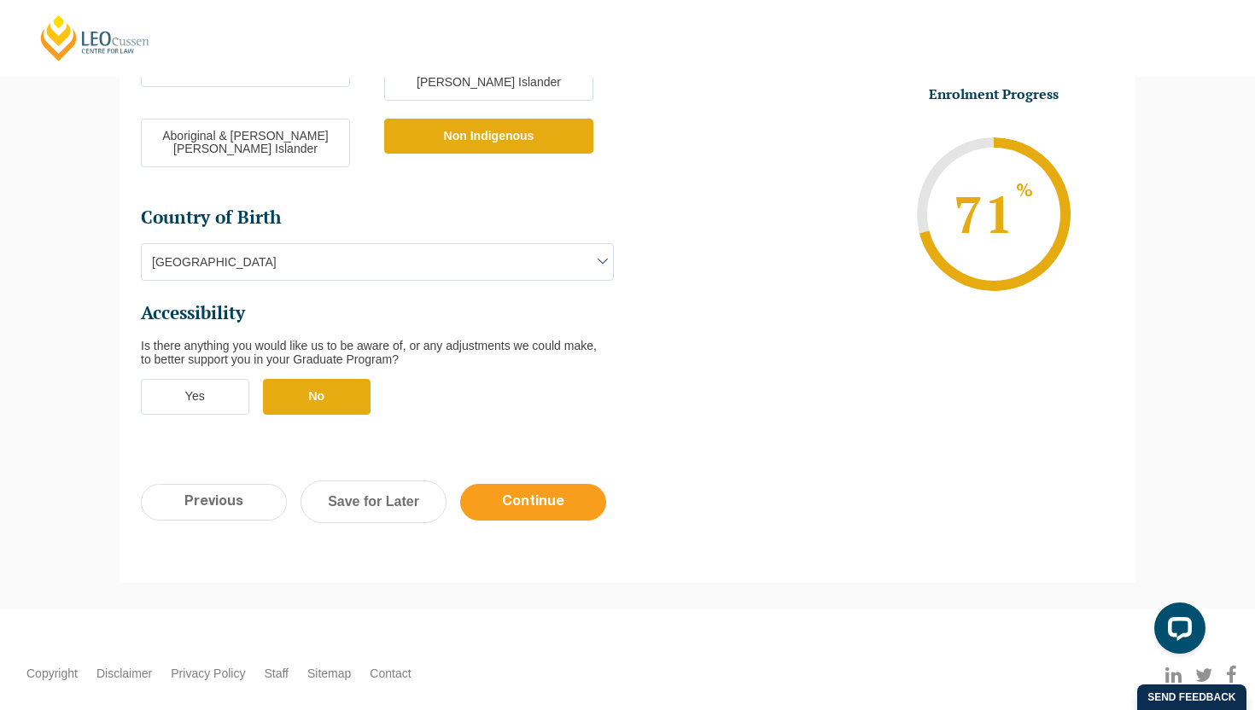
click at [503, 484] on input "Continue" at bounding box center [533, 502] width 146 height 37
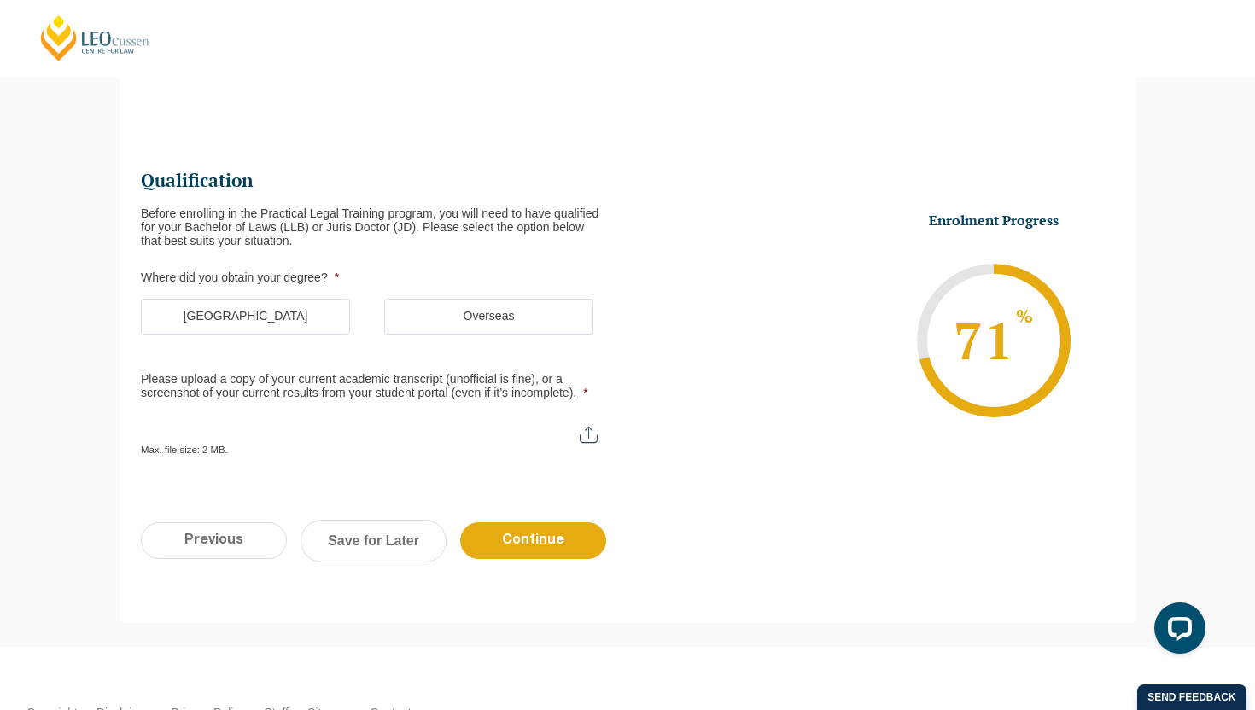
scroll to position [148, 0]
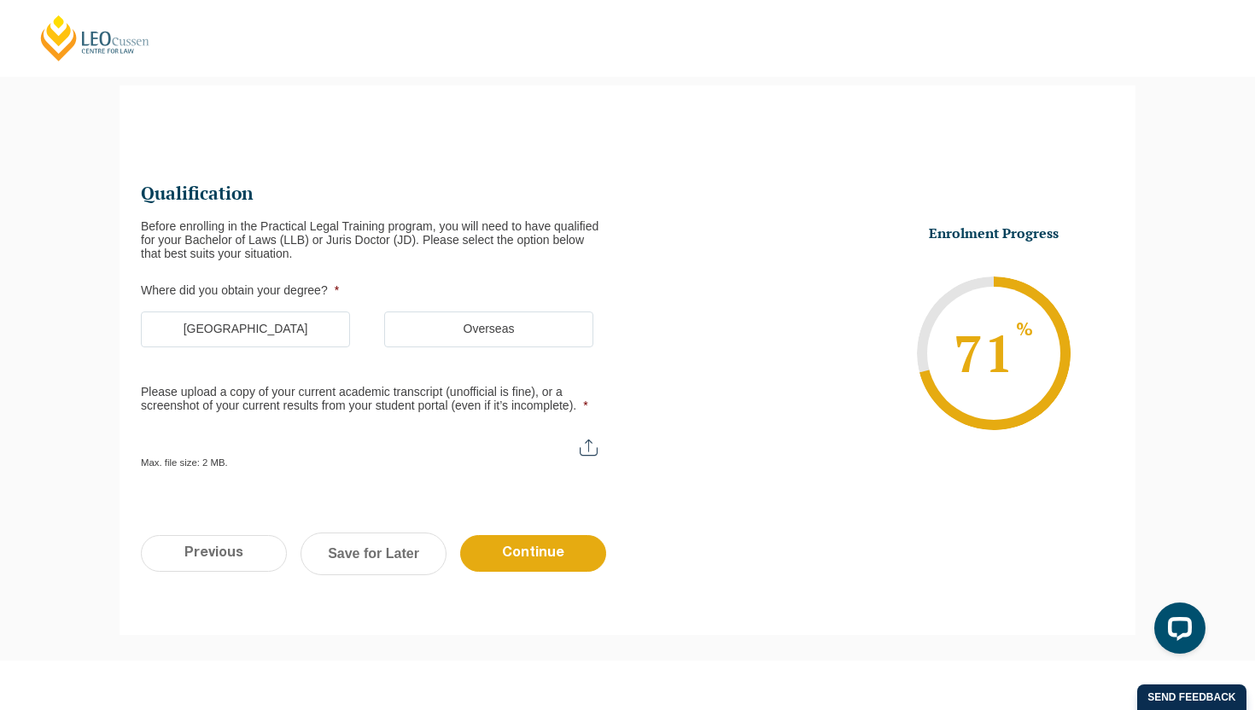
click at [313, 335] on label "Australia" at bounding box center [245, 330] width 209 height 36
click at [0, 0] on input "Australia" at bounding box center [0, 0] width 0 height 0
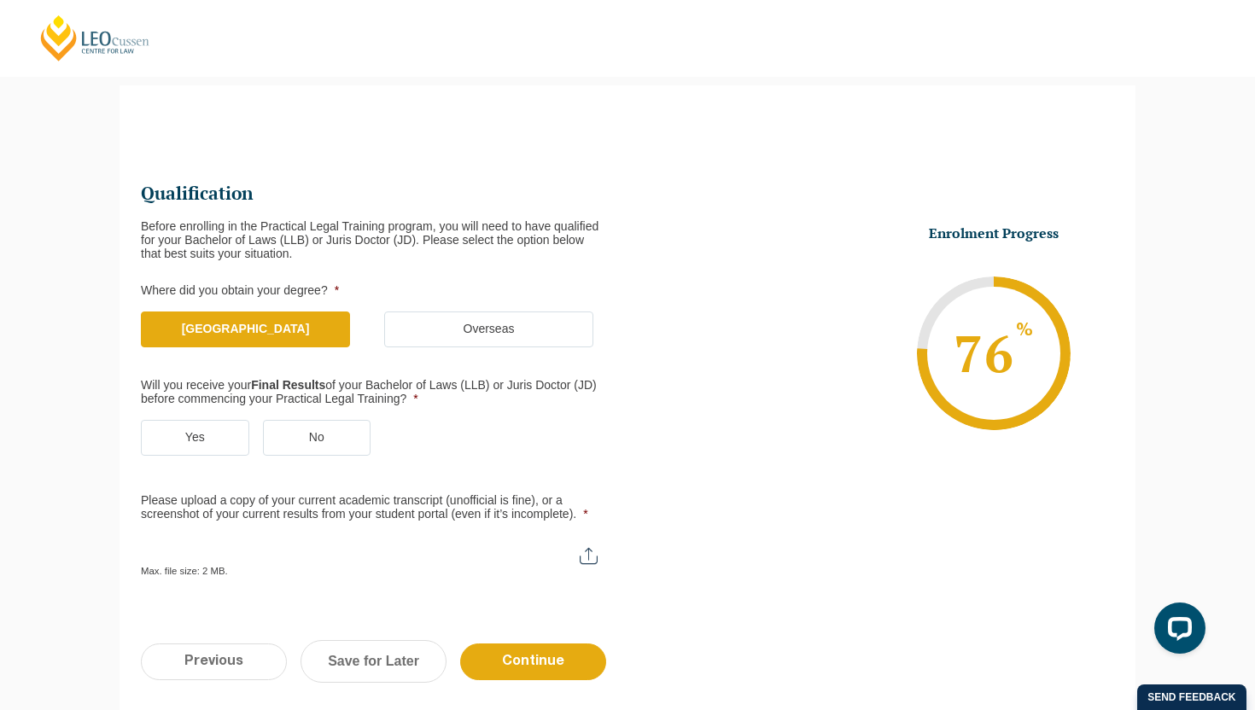
click at [289, 437] on label "No" at bounding box center [317, 438] width 108 height 36
click at [0, 0] on input "No" at bounding box center [0, 0] width 0 height 0
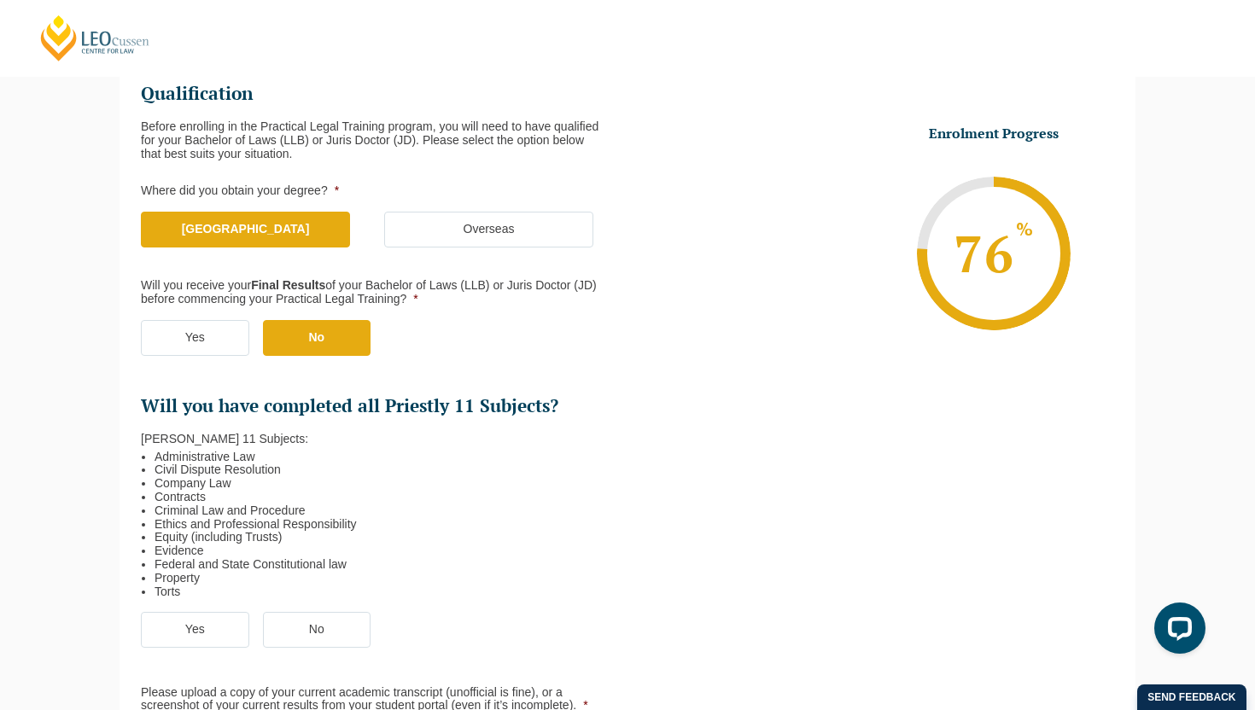
scroll to position [275, 0]
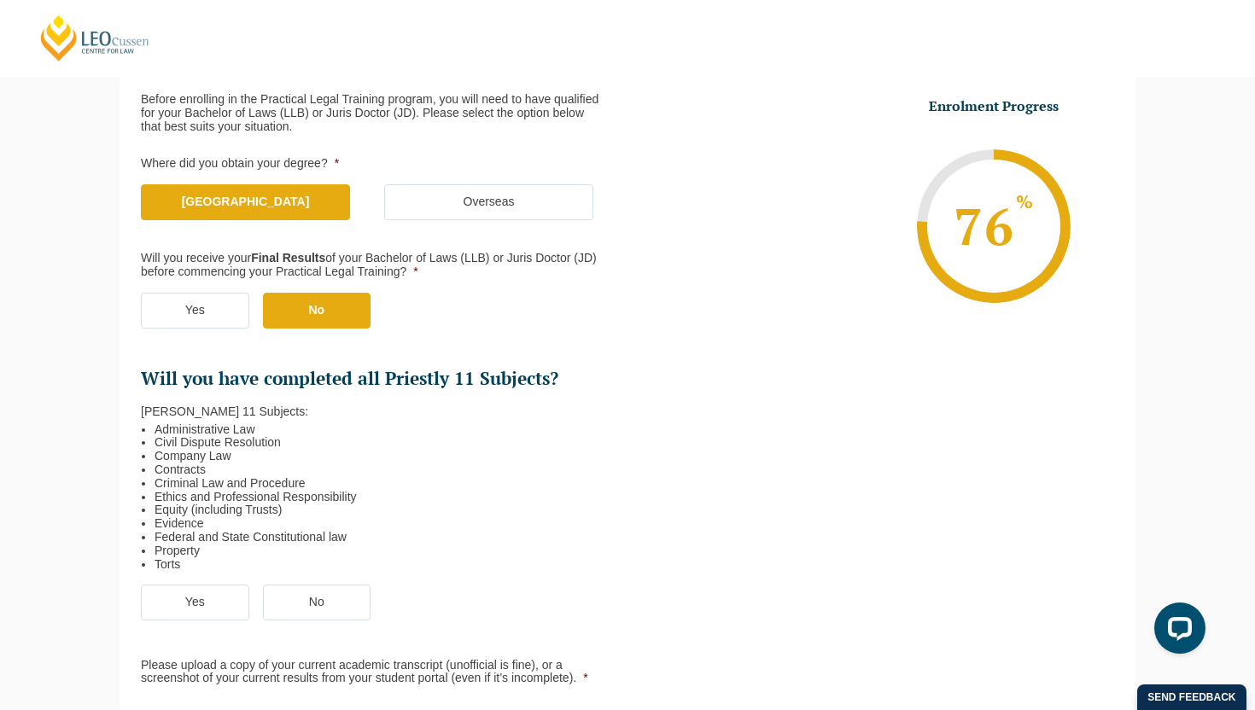
click at [210, 599] on label "Yes" at bounding box center [195, 603] width 108 height 36
click at [0, 0] on input "Yes" at bounding box center [0, 0] width 0 height 0
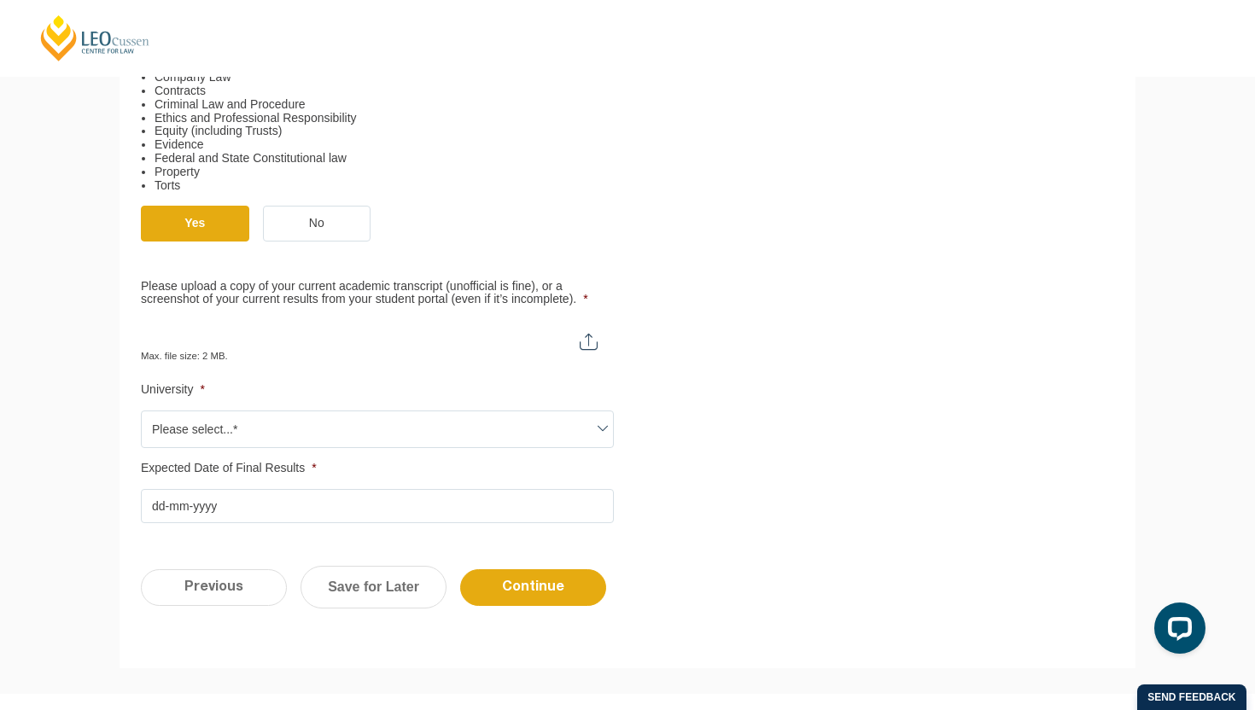
scroll to position [697, 0]
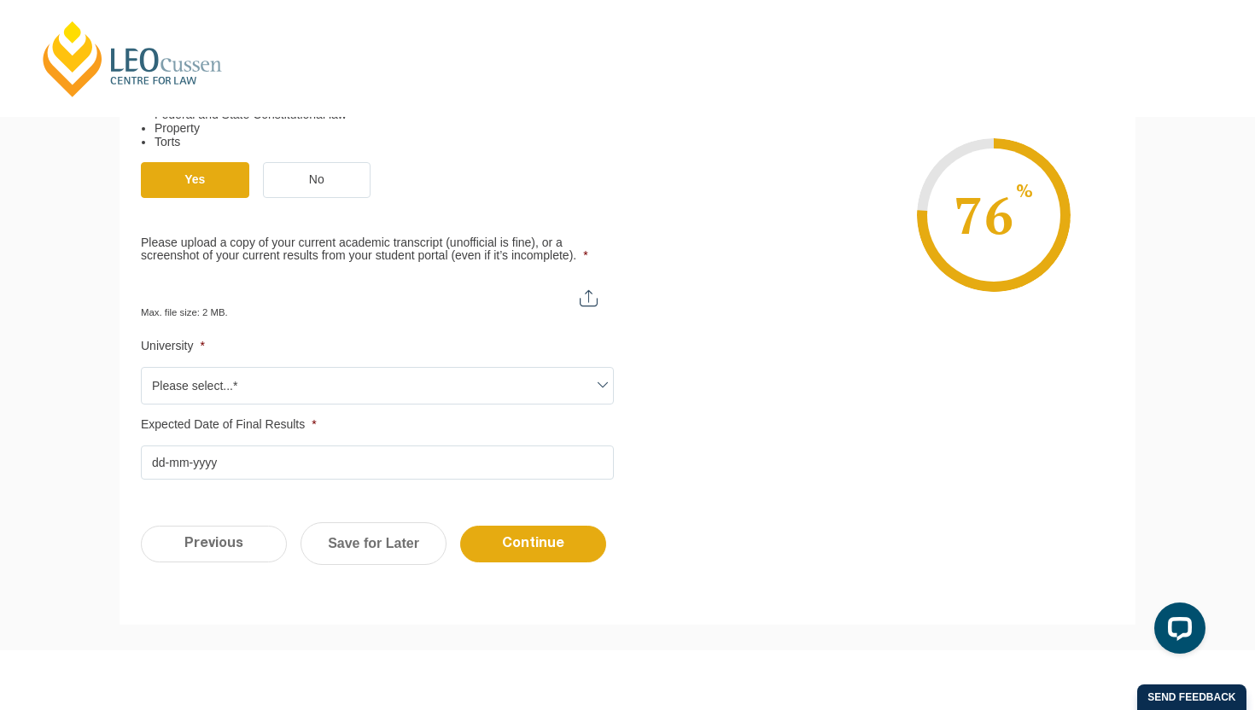
click at [580, 295] on input "Please upload a copy of your current academic transcript (unofficial is fine), …" at bounding box center [377, 291] width 473 height 29
type input "C:\fakepath\Fld Acad Career.pdf"
click at [429, 386] on span "Please select...*" at bounding box center [377, 386] width 471 height 36
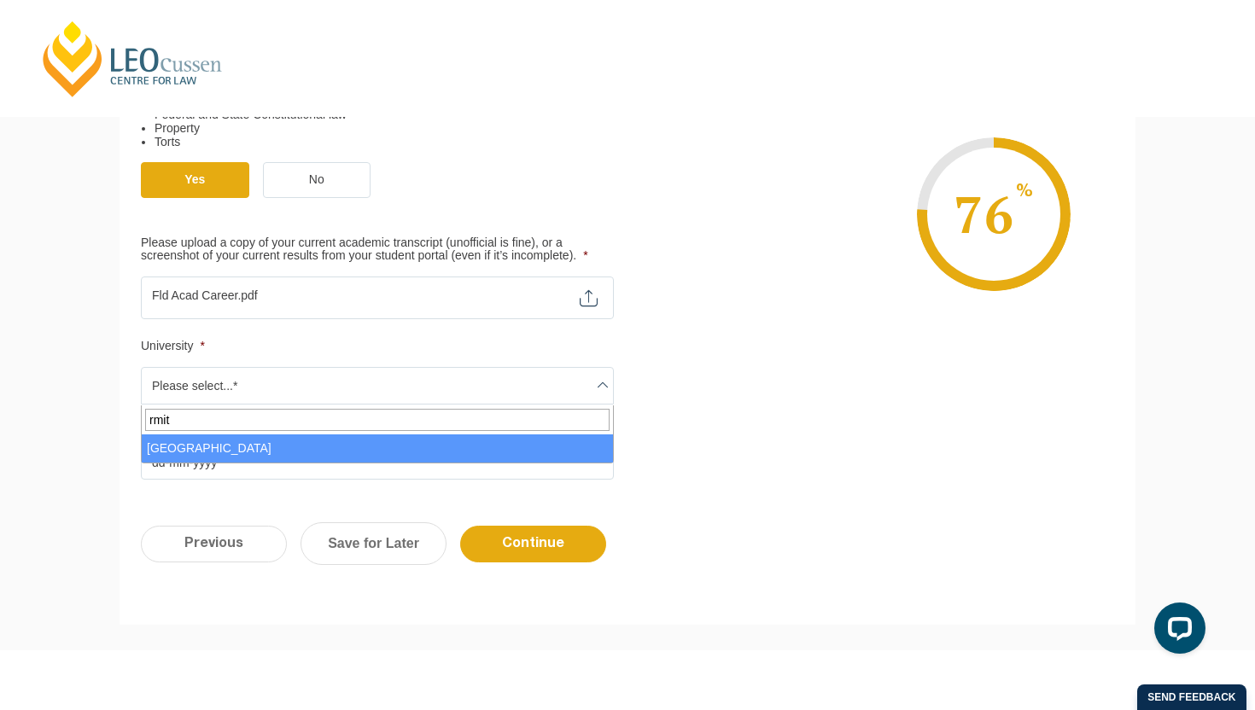
type input "rmit"
select select "RMIT University"
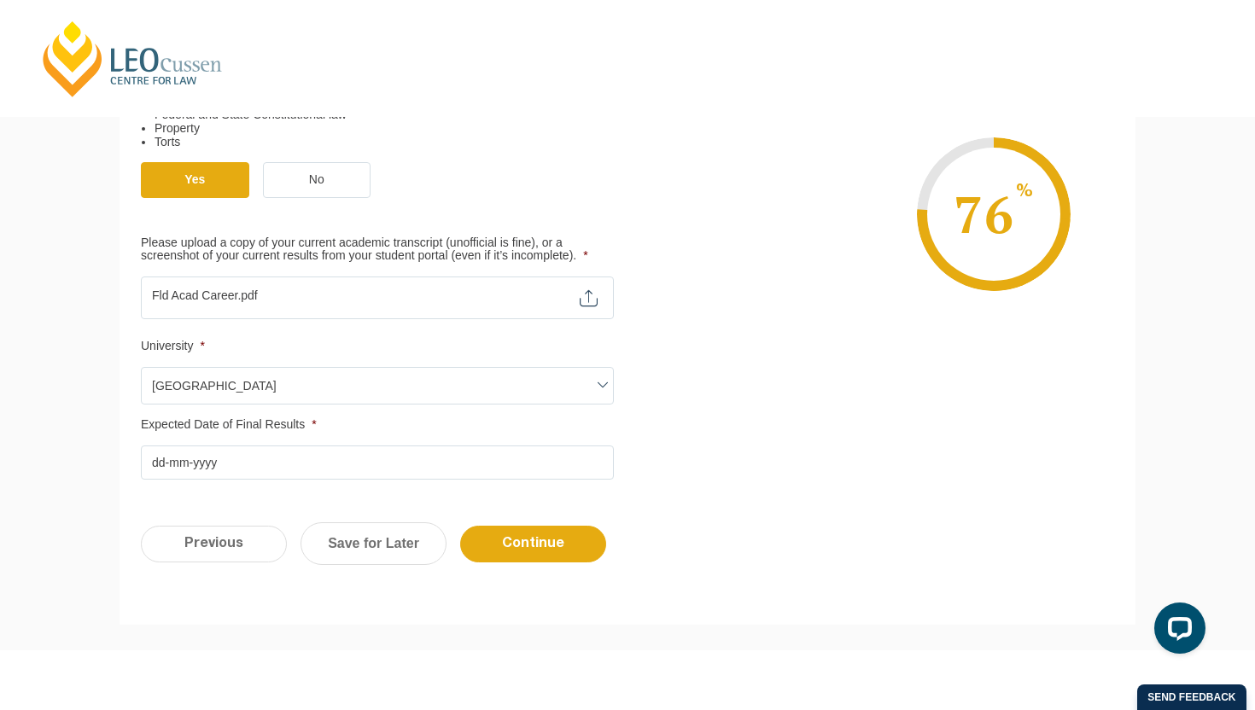
click at [351, 470] on input "Expected Date of Final Results *" at bounding box center [377, 463] width 473 height 34
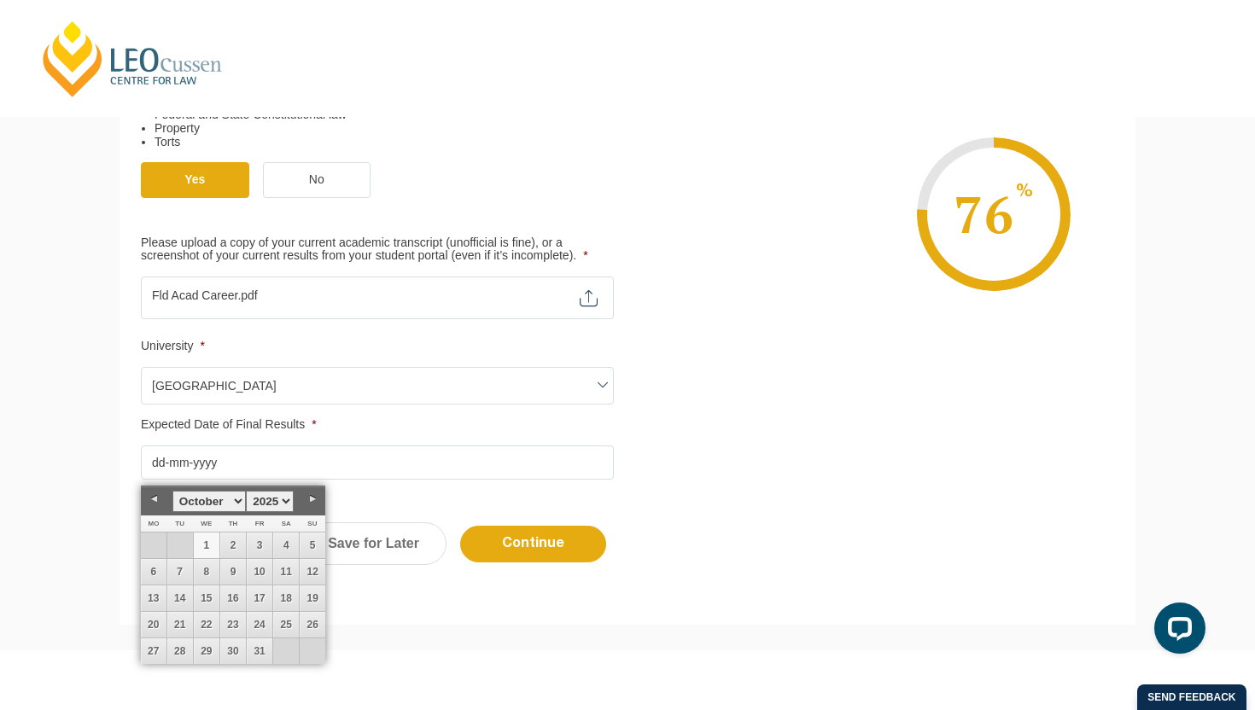
click at [229, 507] on select "January February March April May June July August September October November De…" at bounding box center [208, 501] width 73 height 21
click at [276, 505] on select "1925 1926 1927 1928 1929 1930 1931 1932 1933 1934 1935 1936 1937 1938 1939 1940…" at bounding box center [270, 501] width 48 height 21
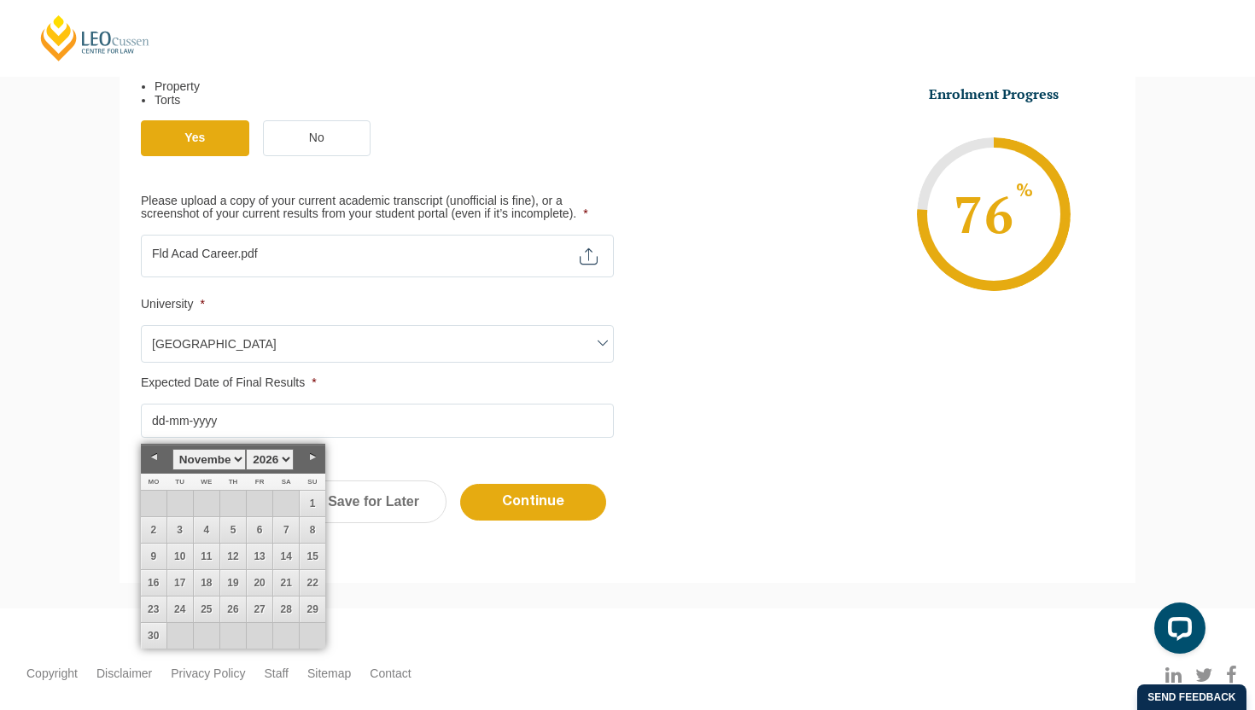
scroll to position [806, 0]
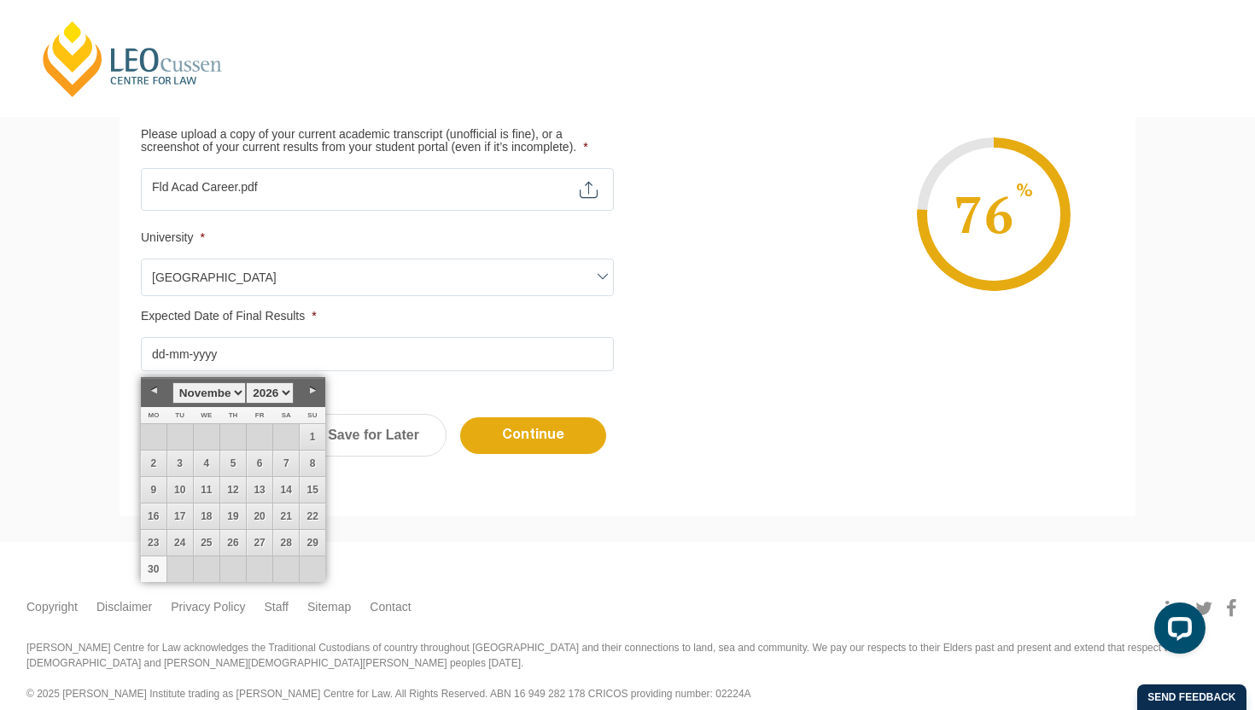
click at [155, 573] on link "30" at bounding box center [154, 570] width 26 height 26
type input "30-11-2026"
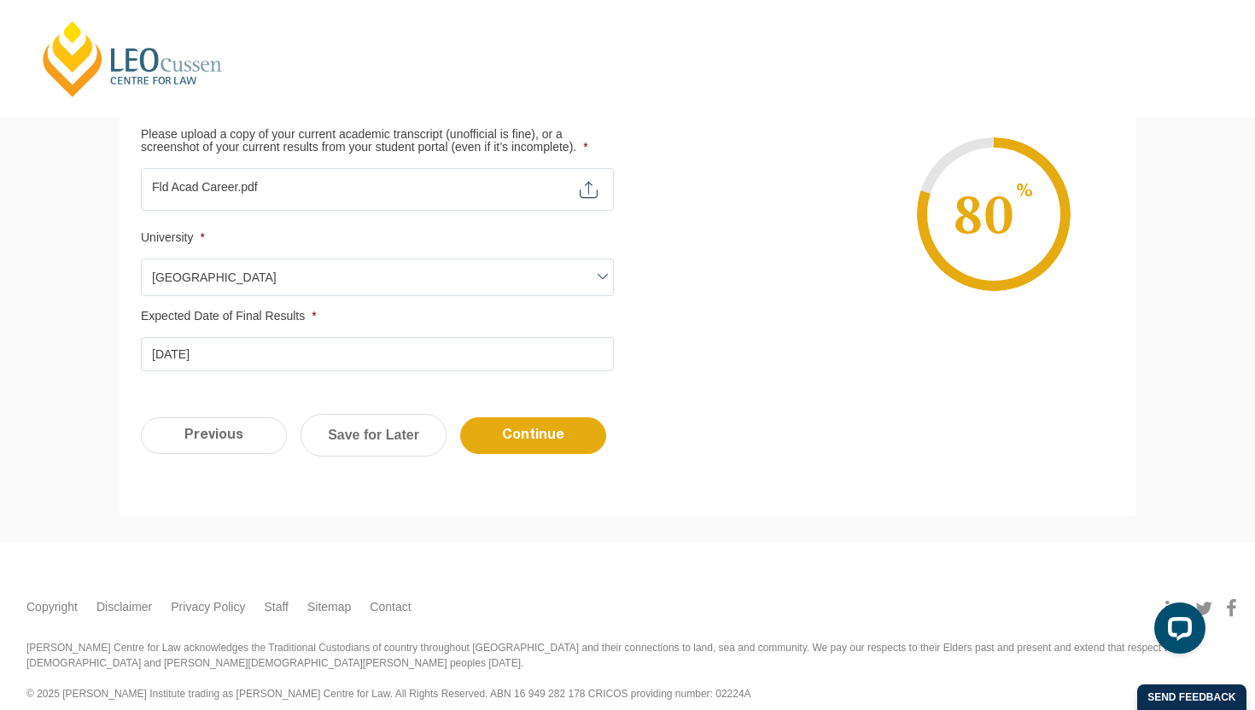
click at [564, 435] on input "Continue" at bounding box center [533, 435] width 146 height 37
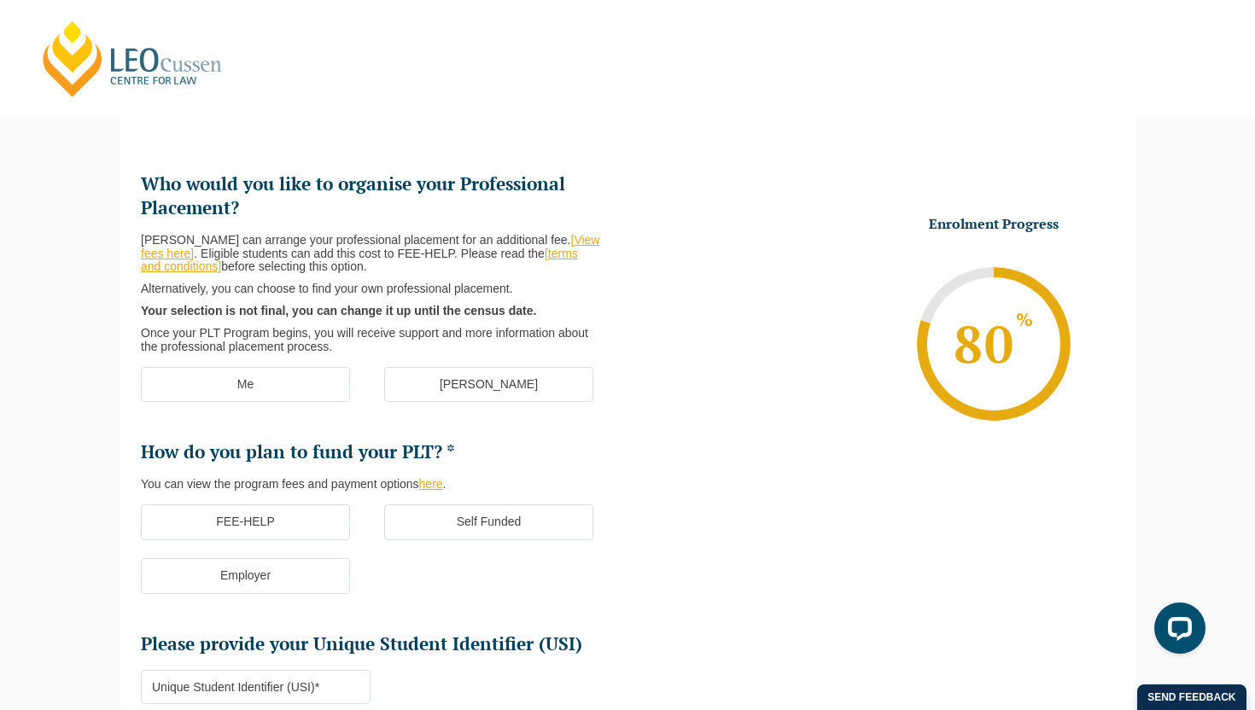
scroll to position [148, 0]
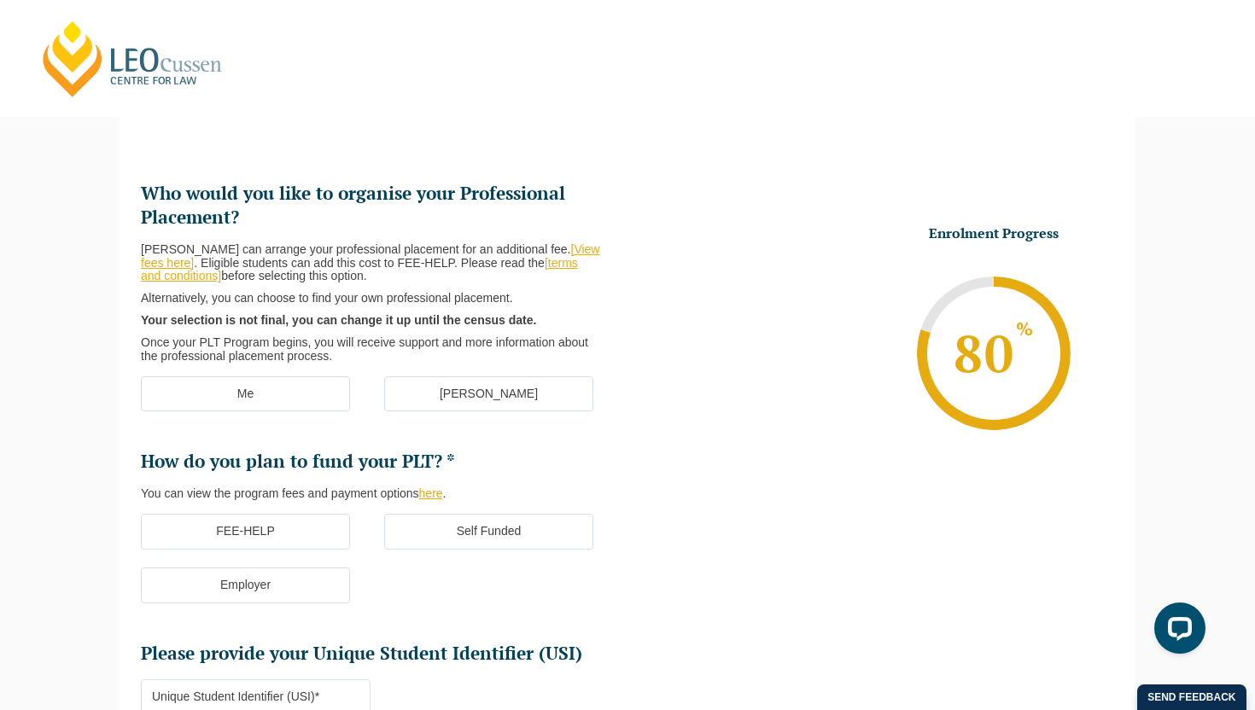
click at [569, 246] on link "[View fees here]" at bounding box center [370, 255] width 458 height 27
click at [532, 379] on label "[PERSON_NAME]" at bounding box center [488, 394] width 209 height 36
click at [0, 0] on input "[PERSON_NAME]" at bounding box center [0, 0] width 0 height 0
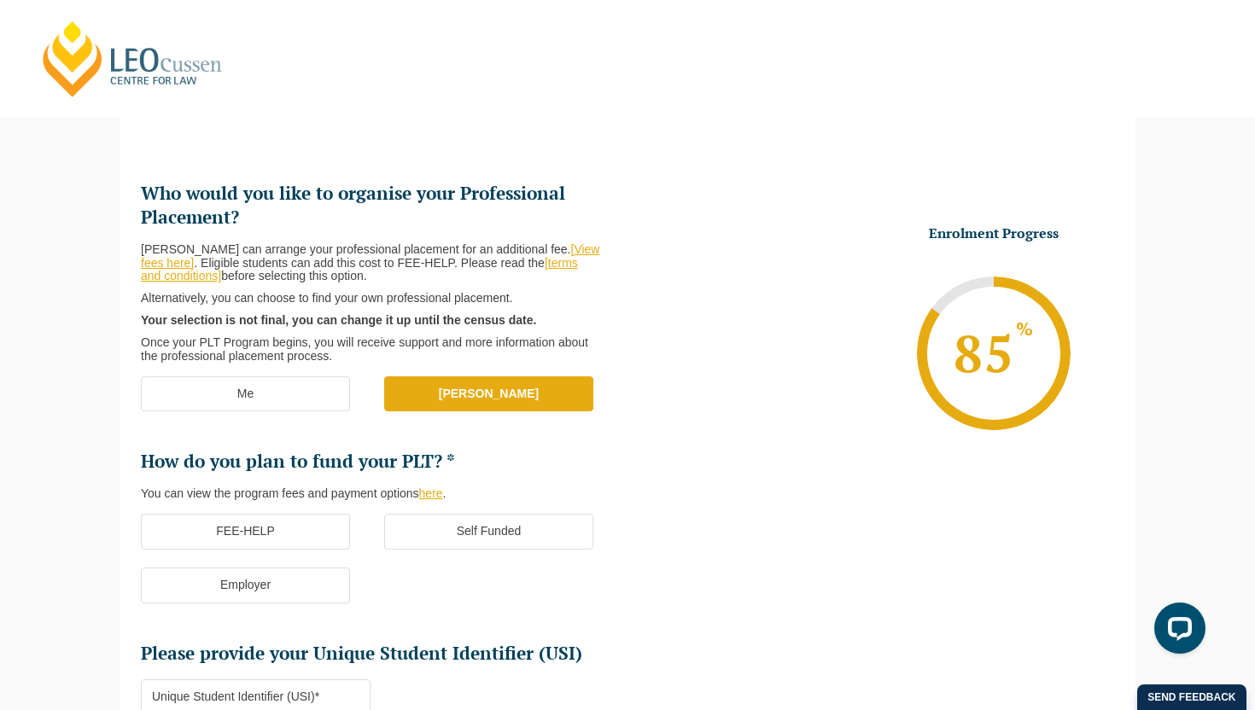
click at [324, 535] on label "FEE-HELP" at bounding box center [245, 532] width 209 height 36
click at [0, 0] on input "FEE-HELP" at bounding box center [0, 0] width 0 height 0
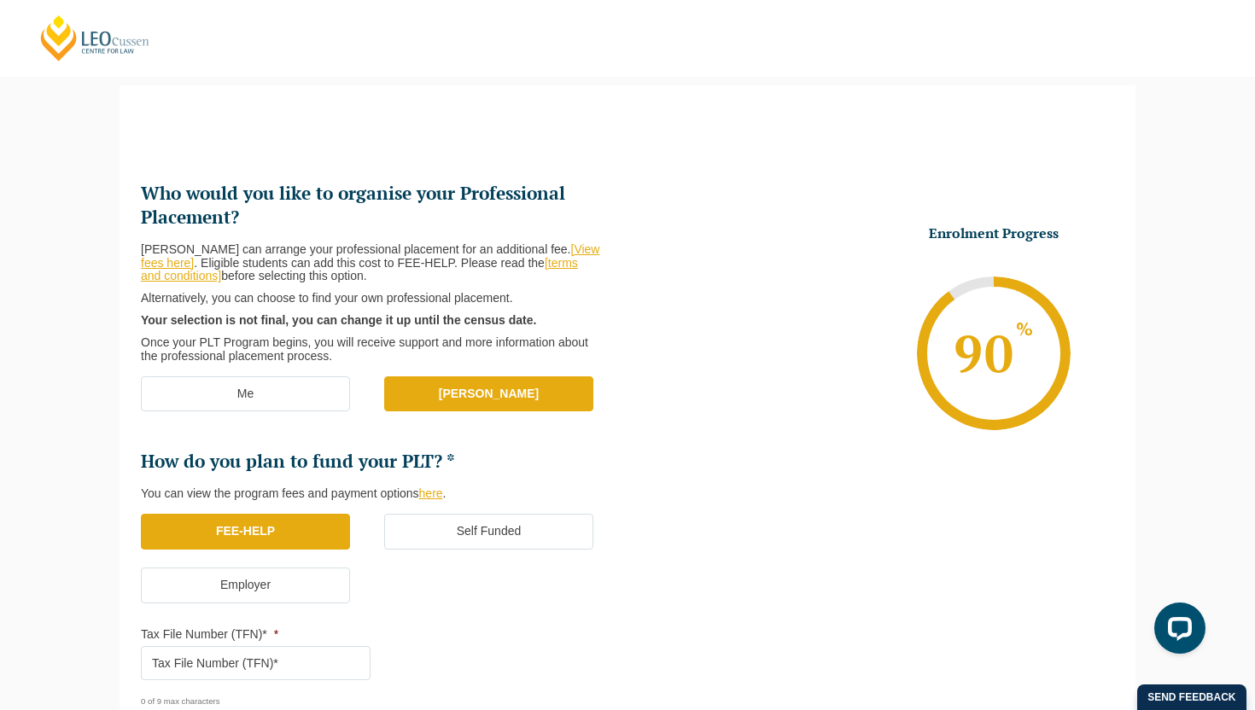
scroll to position [213, 0]
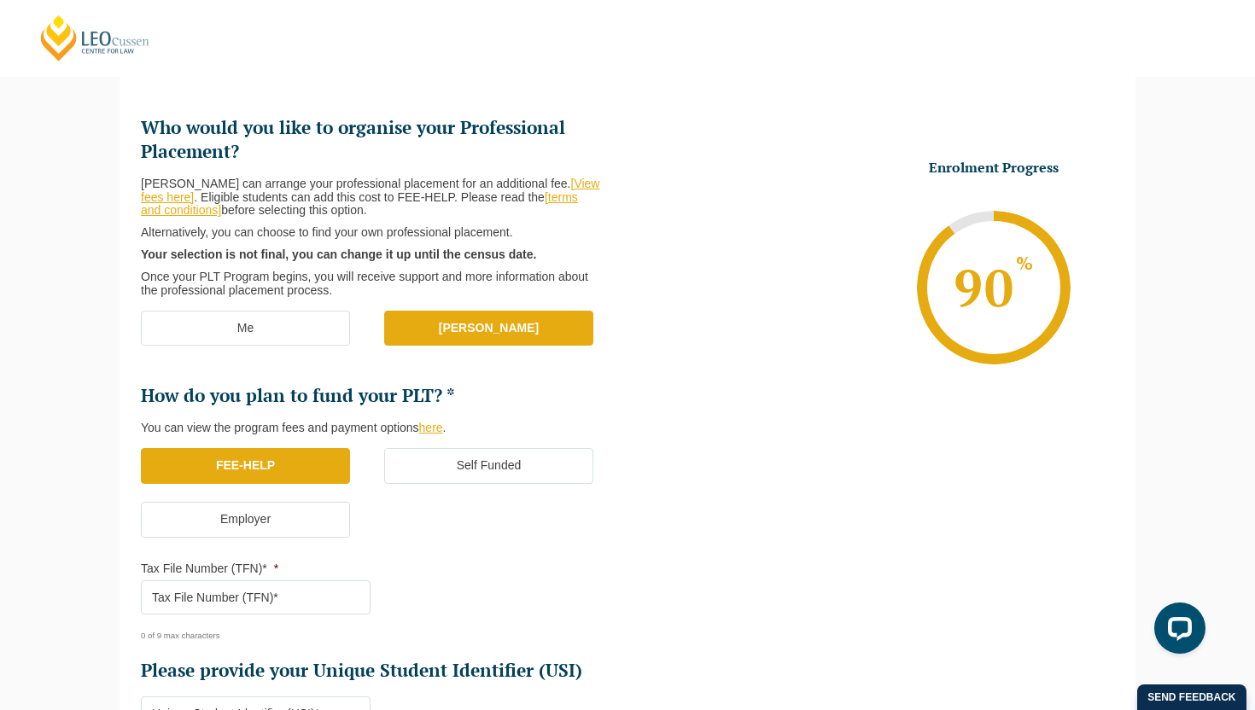
click at [311, 608] on input "Tax File Number (TFN)* *" at bounding box center [256, 597] width 230 height 34
click at [459, 475] on label "Self Funded" at bounding box center [488, 466] width 209 height 36
click at [0, 0] on input "Self Funded" at bounding box center [0, 0] width 0 height 0
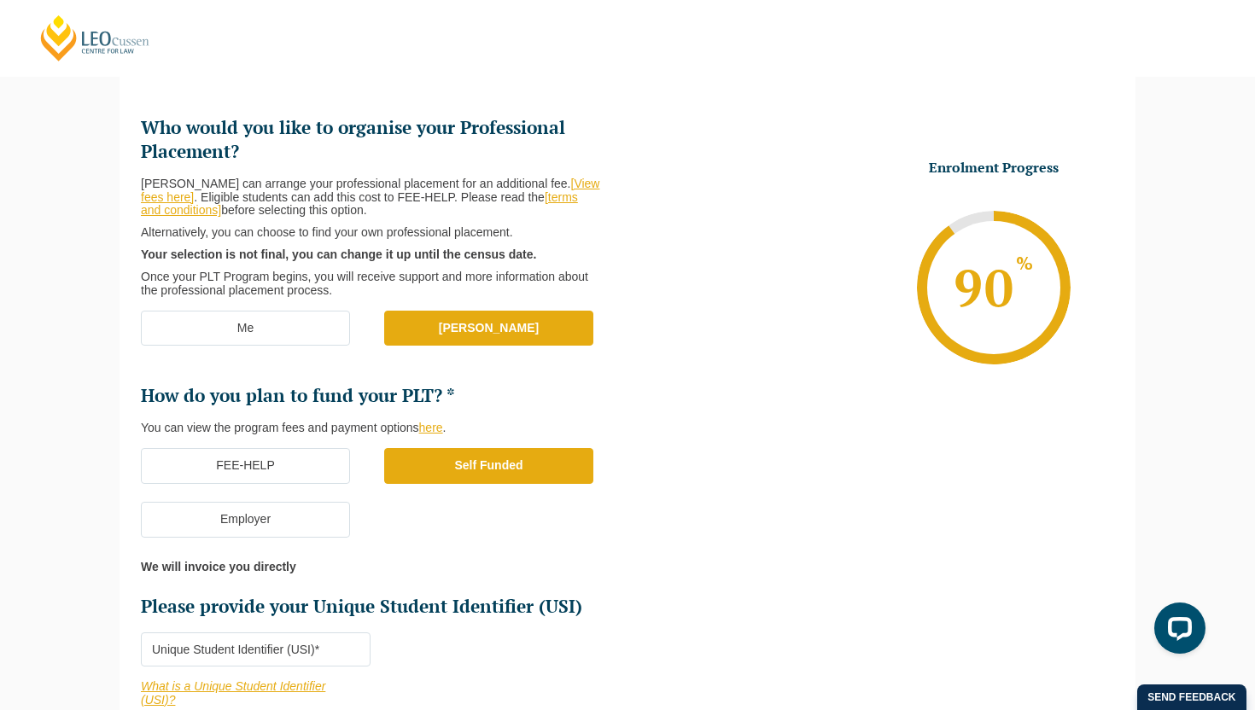
click at [303, 464] on label "FEE-HELP" at bounding box center [245, 466] width 209 height 36
click at [0, 0] on input "FEE-HELP" at bounding box center [0, 0] width 0 height 0
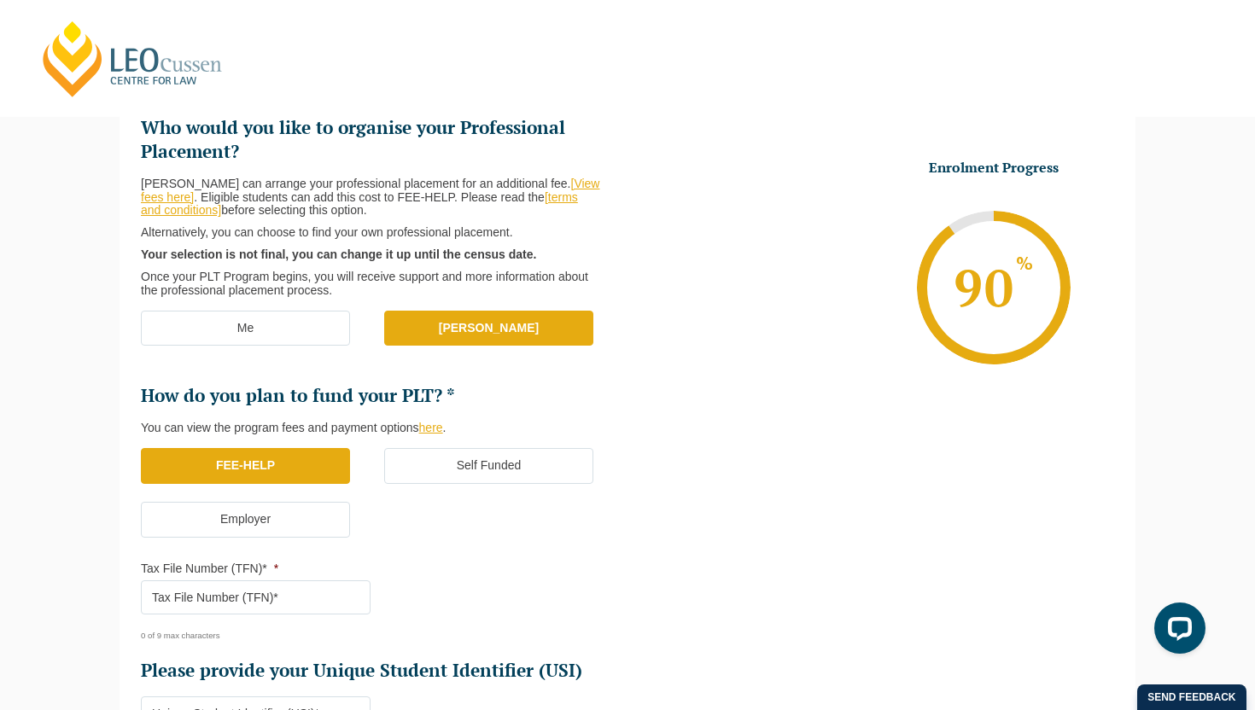
click at [197, 598] on input "Tax File Number (TFN)* *" at bounding box center [256, 597] width 230 height 34
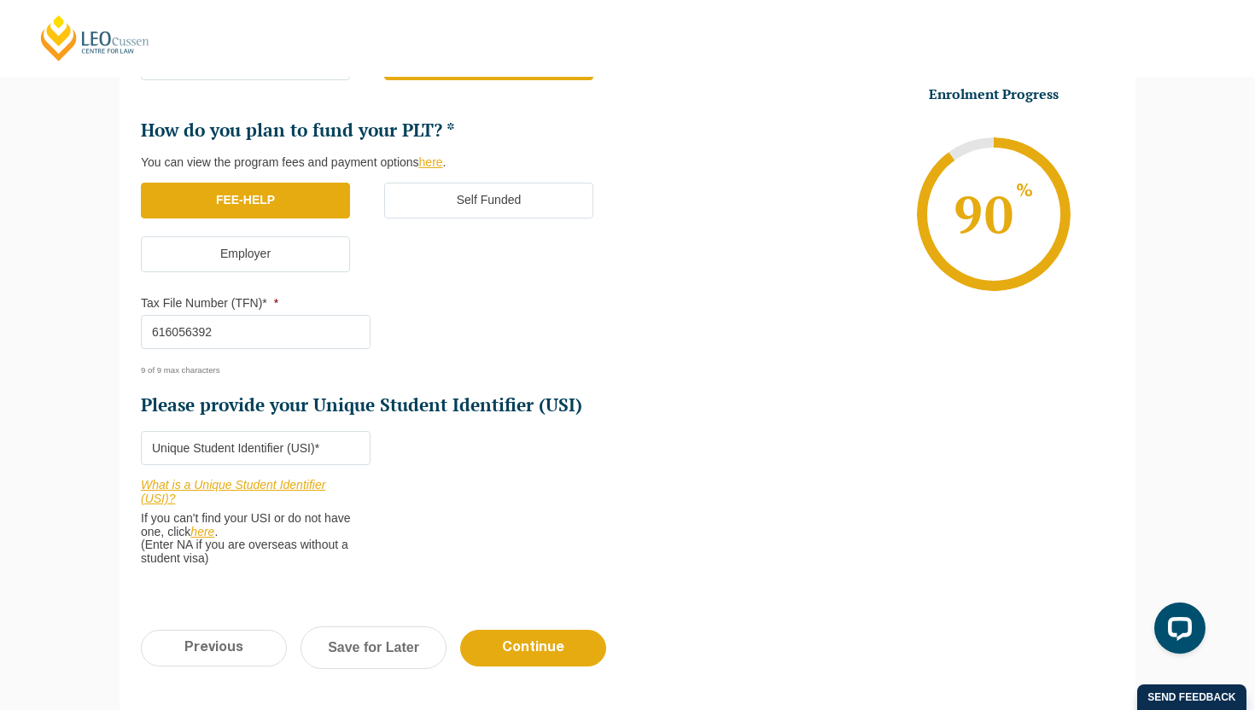
scroll to position [502, 0]
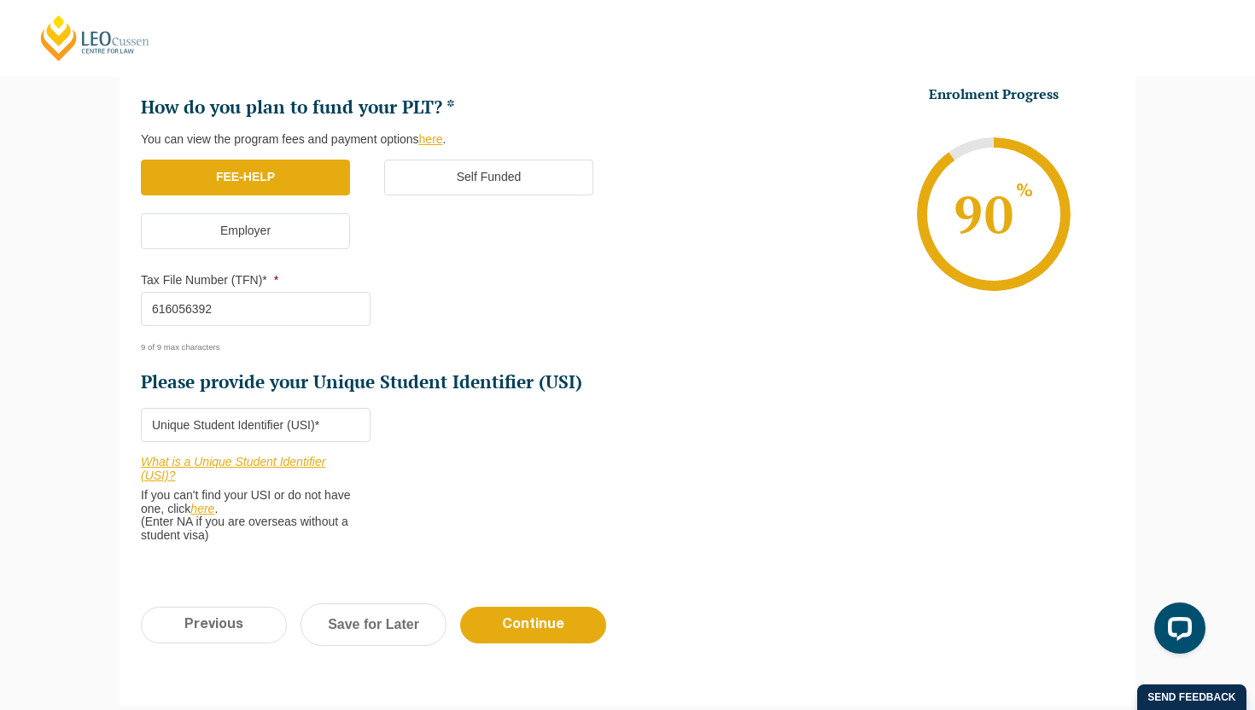
type input "616056392"
click at [262, 420] on input "Please provide your Unique Student Identifier (USI) *" at bounding box center [256, 425] width 230 height 34
click at [206, 512] on link "here" at bounding box center [202, 509] width 24 height 14
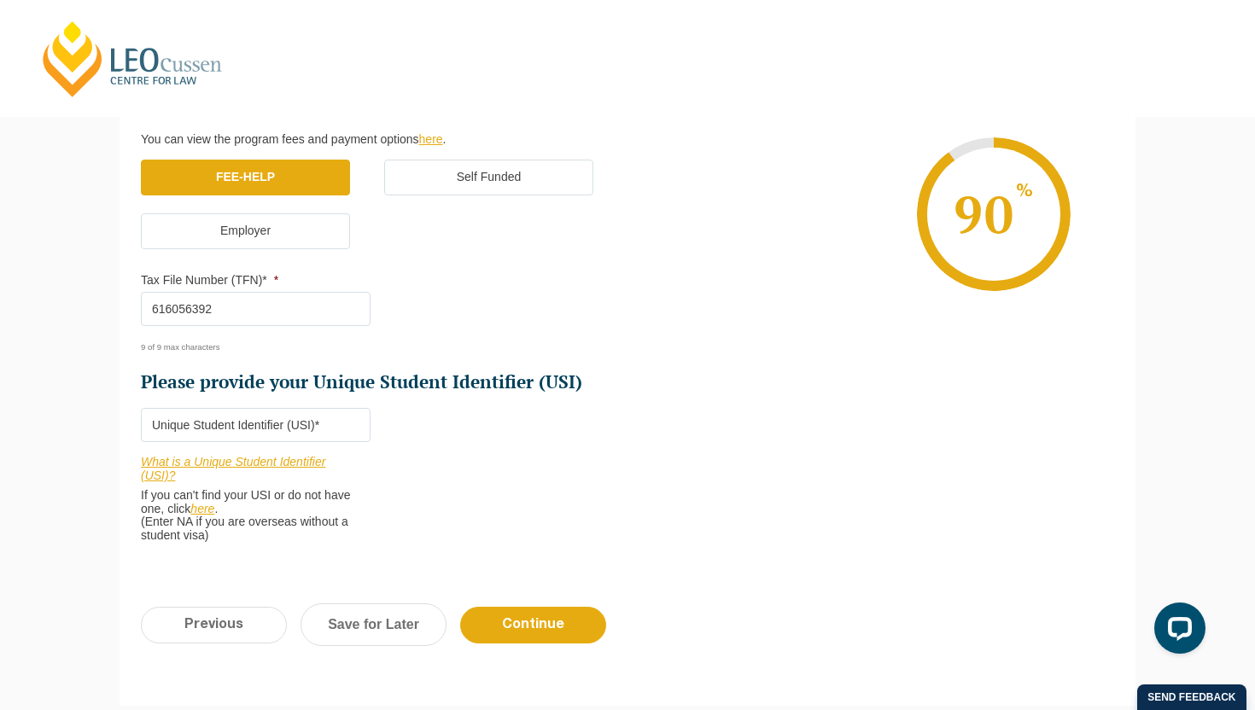
click at [174, 420] on input "Please provide your Unique Student Identifier (USI) *" at bounding box center [256, 425] width 230 height 34
paste input "6MQ6WC2NAF"
type input "6MQ6WC2NAF"
click at [485, 619] on input "Continue" at bounding box center [533, 625] width 146 height 37
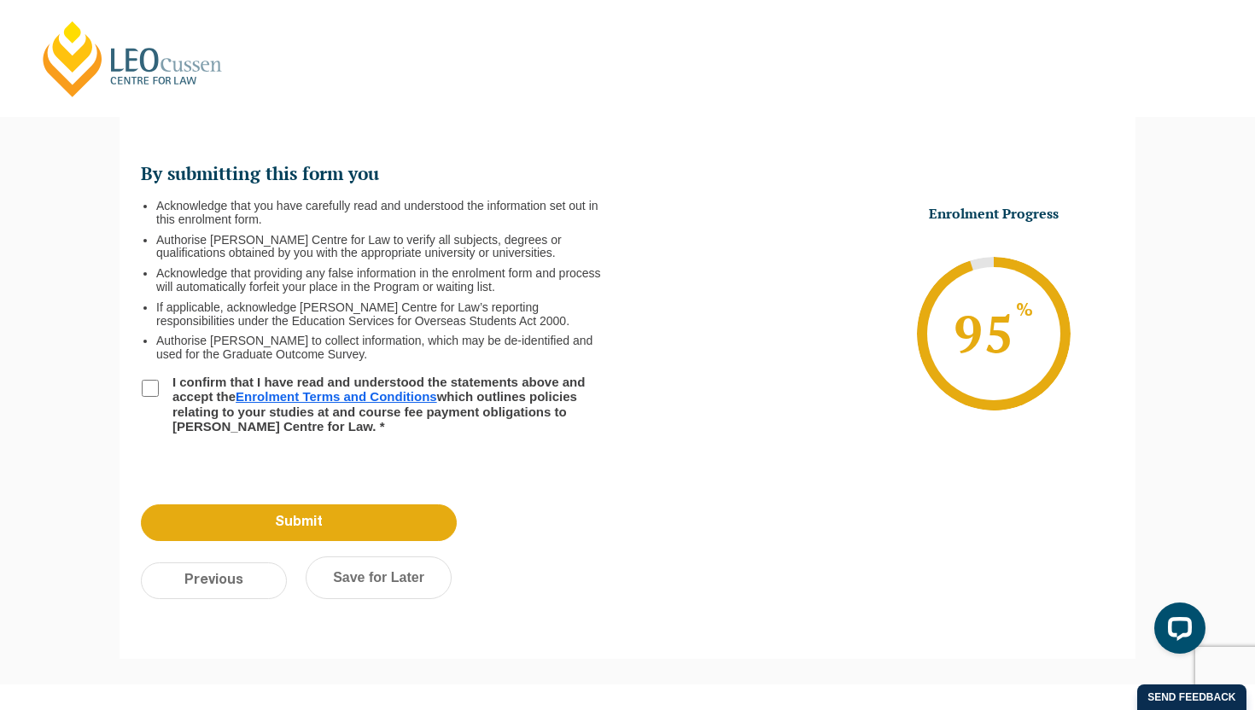
scroll to position [148, 0]
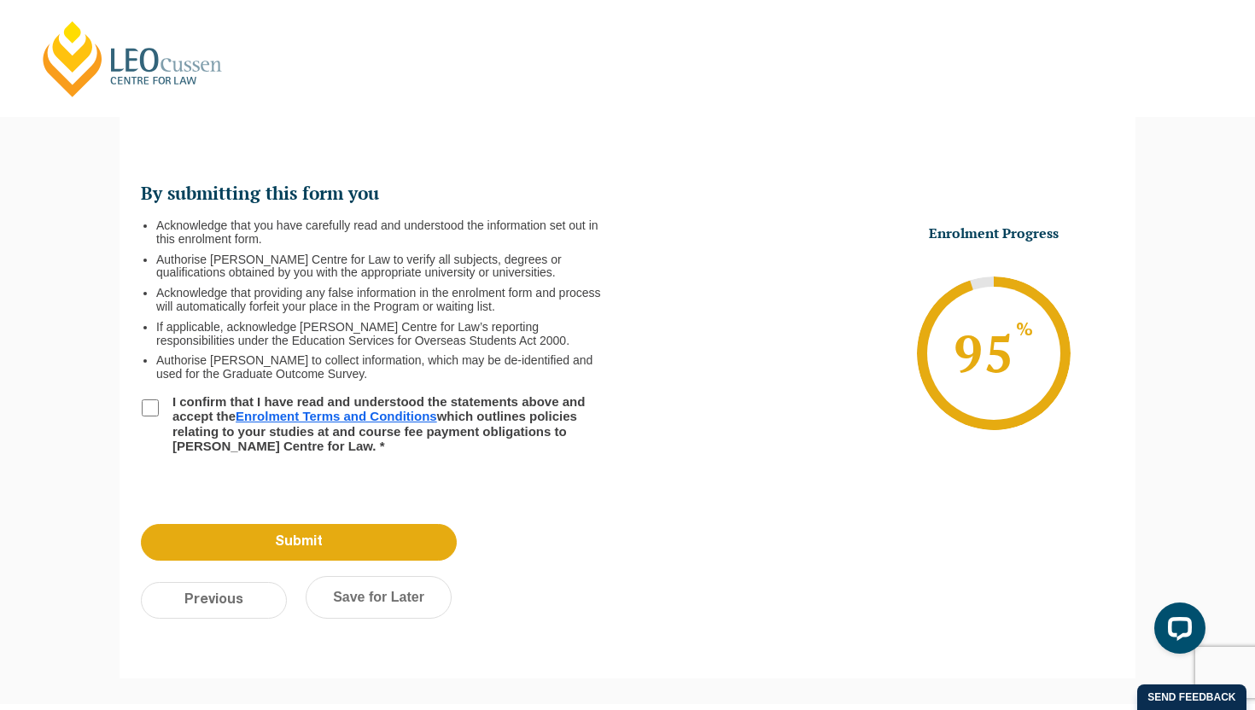
click at [152, 404] on input "I confirm that I have read and understood the statements above and accept the E…" at bounding box center [150, 408] width 17 height 17
checkbox input "true"
click at [302, 545] on input "Submit" at bounding box center [299, 542] width 316 height 37
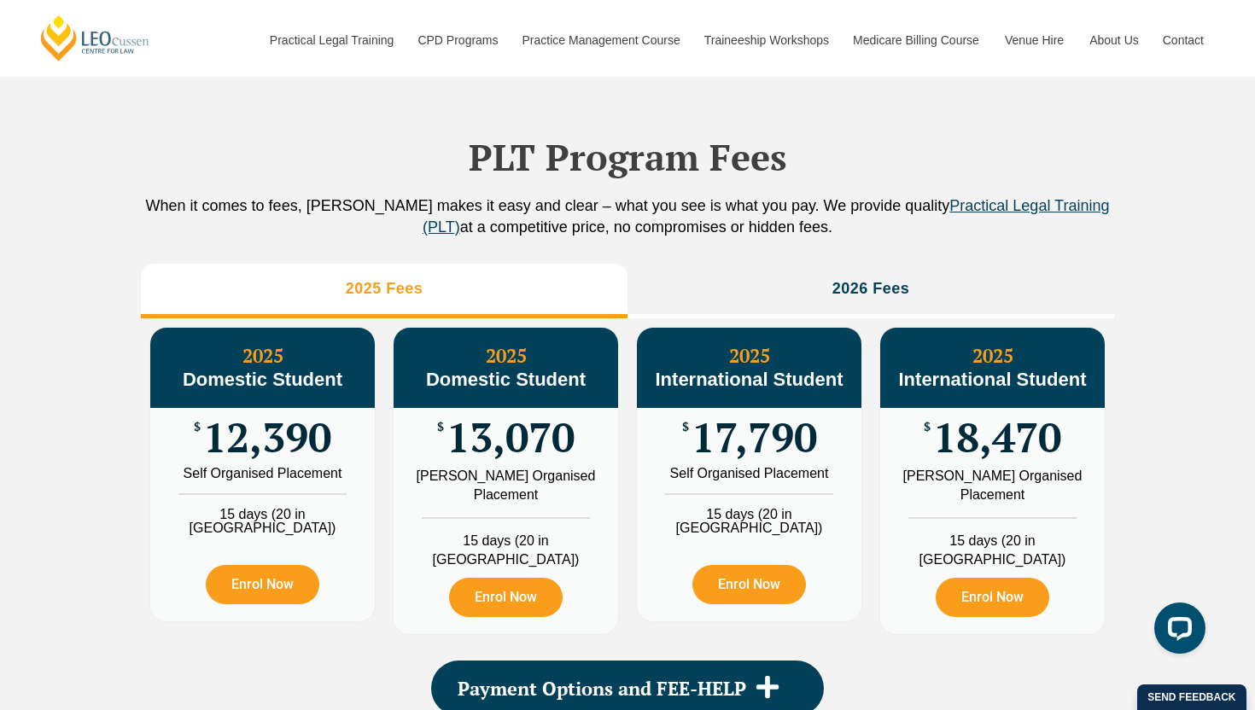
scroll to position [1860, 0]
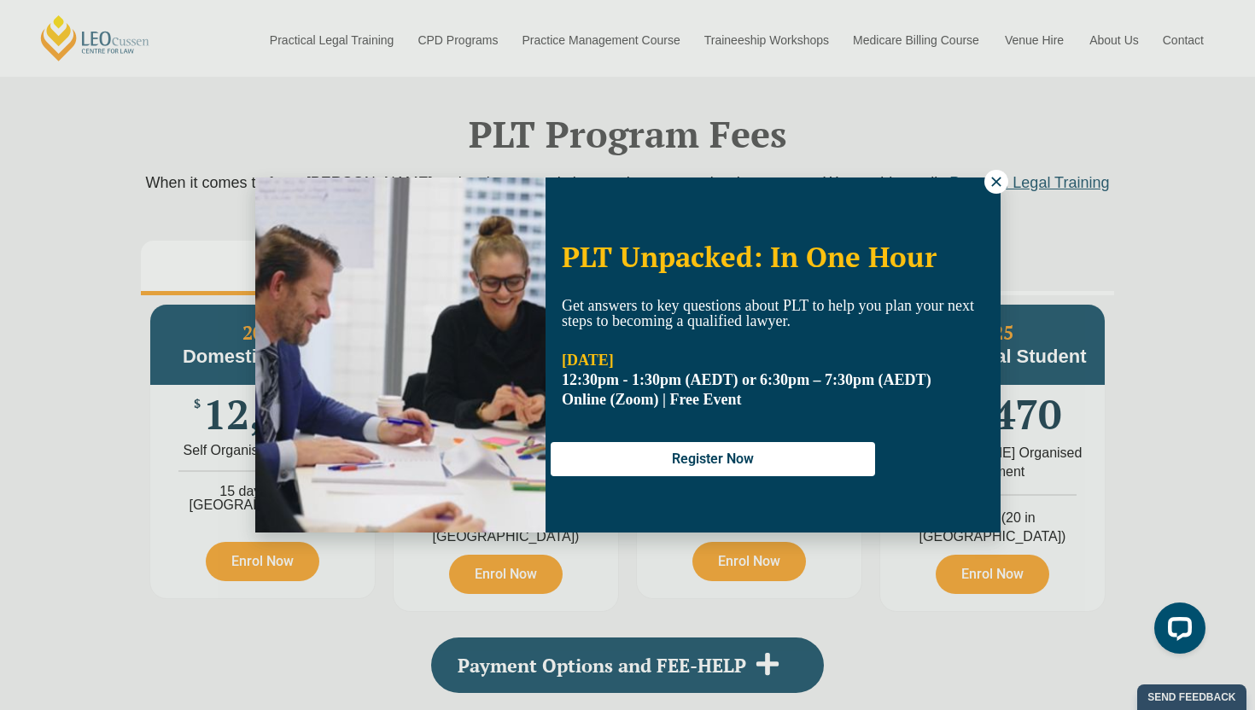
click at [828, 295] on div "PLT Unpacked: In One Hour Get answers to key questions about PLT to help you pl…" at bounding box center [627, 355] width 1255 height 710
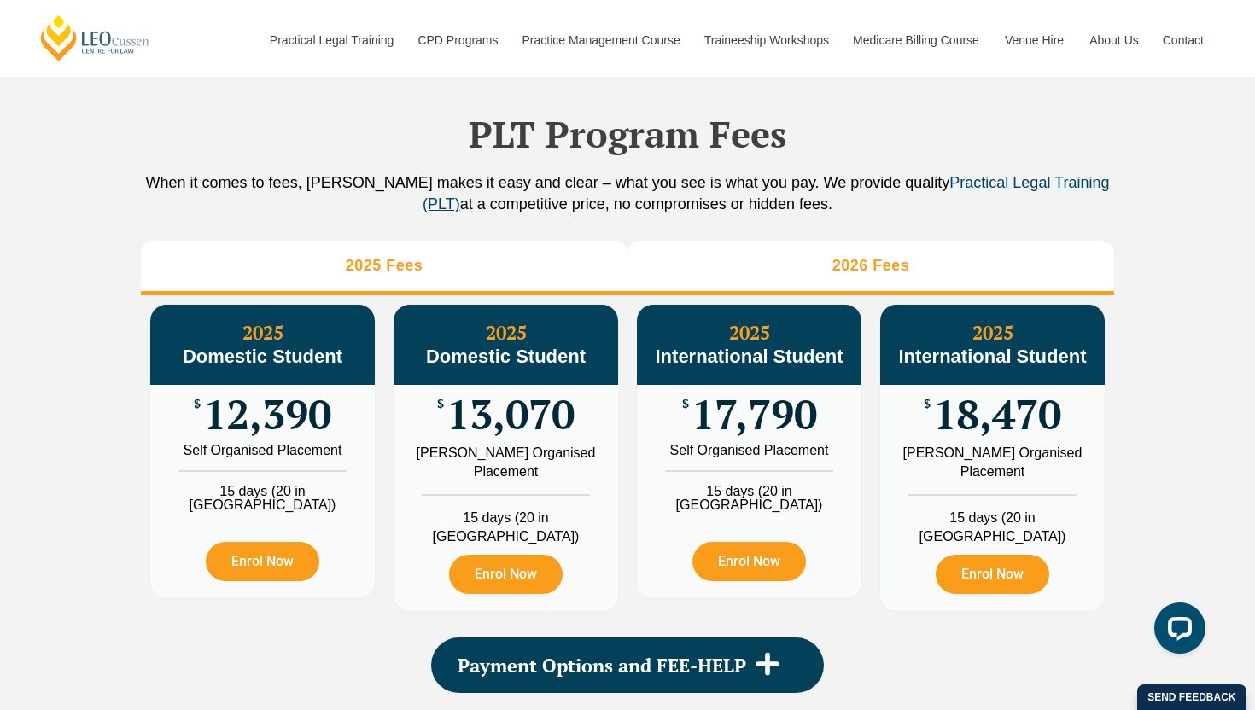
click at [838, 269] on li "2026 Fees" at bounding box center [870, 268] width 487 height 55
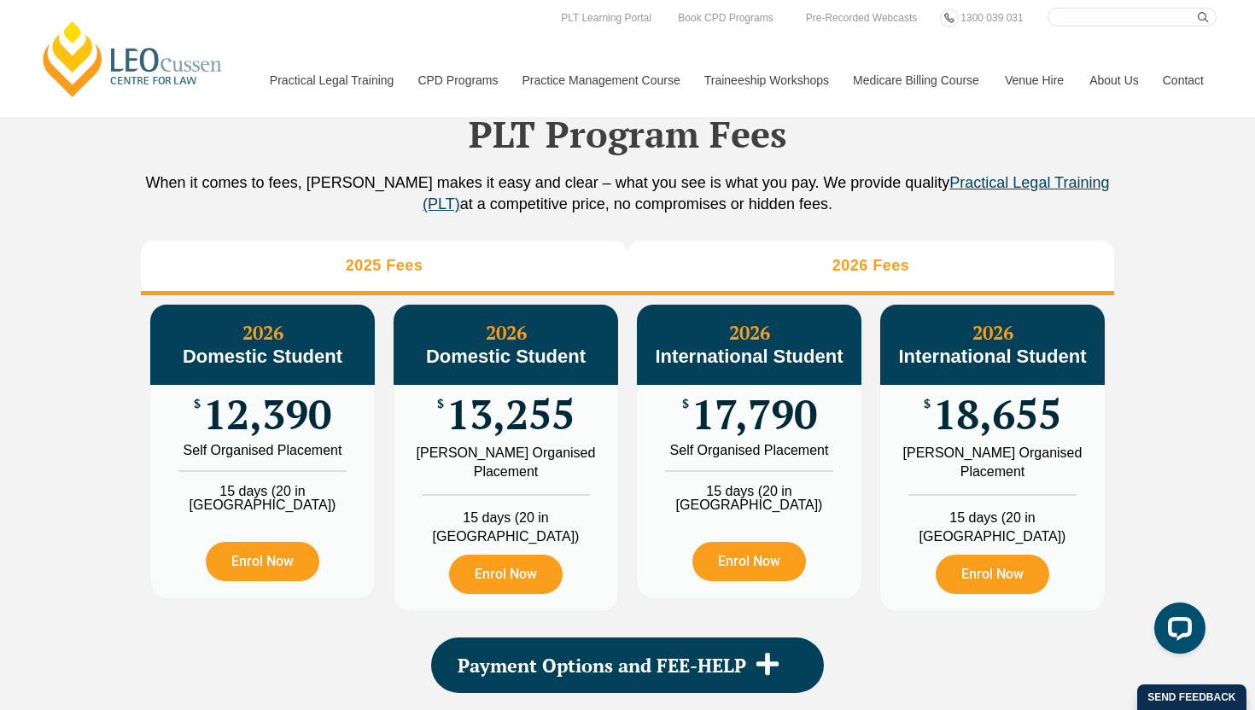
click at [469, 289] on li "2025 Fees" at bounding box center [384, 268] width 487 height 55
click at [827, 295] on li "2026 Fees" at bounding box center [870, 268] width 487 height 55
click at [522, 289] on li "2025 Fees" at bounding box center [384, 268] width 487 height 55
click at [774, 295] on li "2026 Fees" at bounding box center [870, 268] width 487 height 55
click at [569, 283] on li "2025 Fees" at bounding box center [384, 268] width 487 height 55
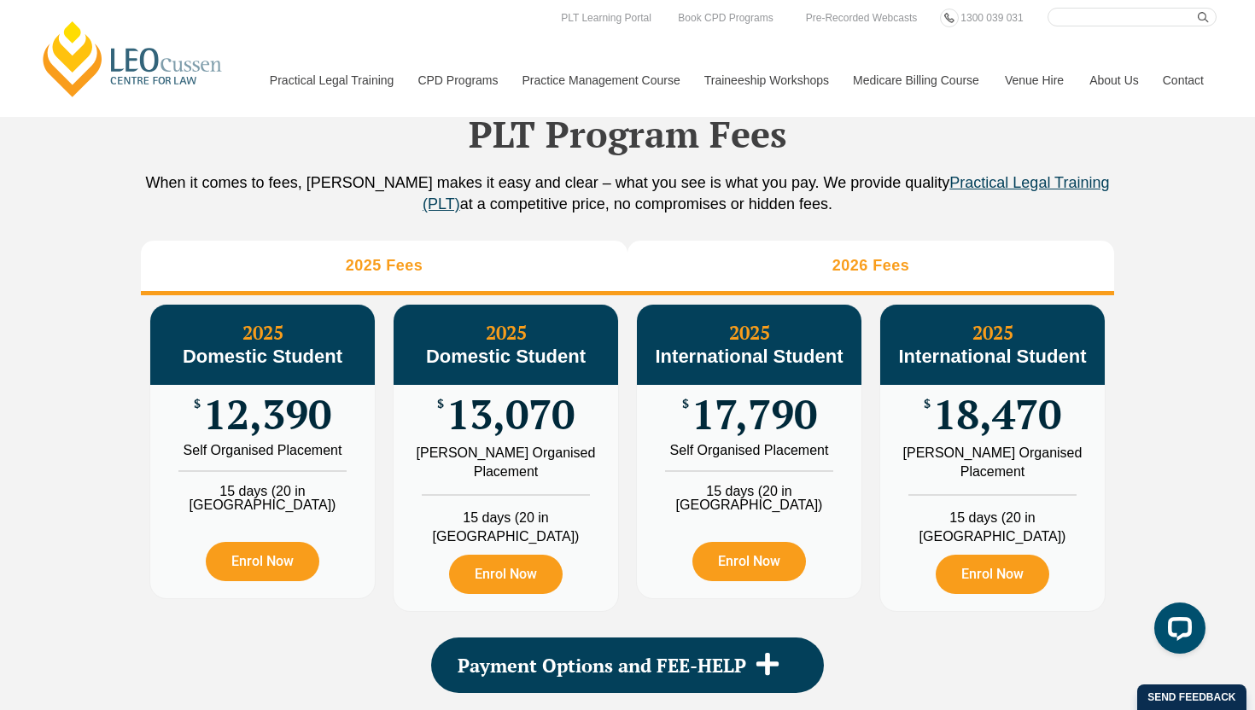
click at [785, 289] on li "2026 Fees" at bounding box center [870, 268] width 487 height 55
click at [514, 289] on li "2025 Fees" at bounding box center [384, 268] width 487 height 55
click at [762, 270] on li "2026 Fees" at bounding box center [870, 268] width 487 height 55
click at [528, 282] on li "2025 Fees" at bounding box center [384, 268] width 487 height 55
